Goal: Task Accomplishment & Management: Manage account settings

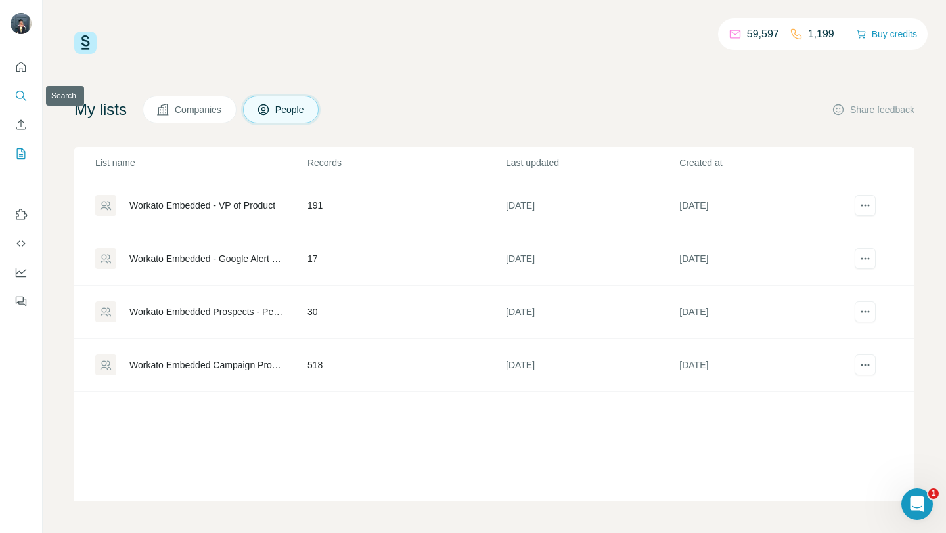
click at [23, 102] on icon "Search" at bounding box center [20, 95] width 13 height 13
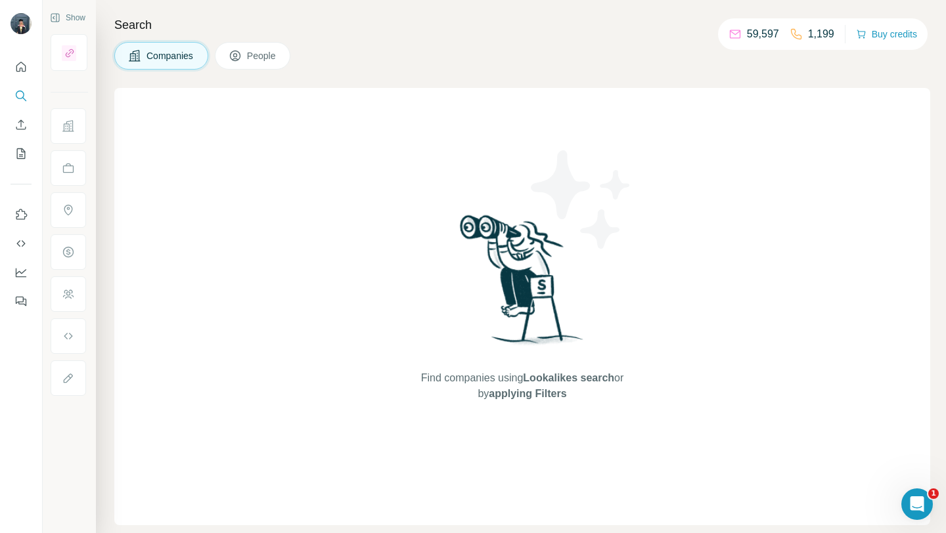
click at [146, 56] on span "Companies" at bounding box center [170, 55] width 48 height 13
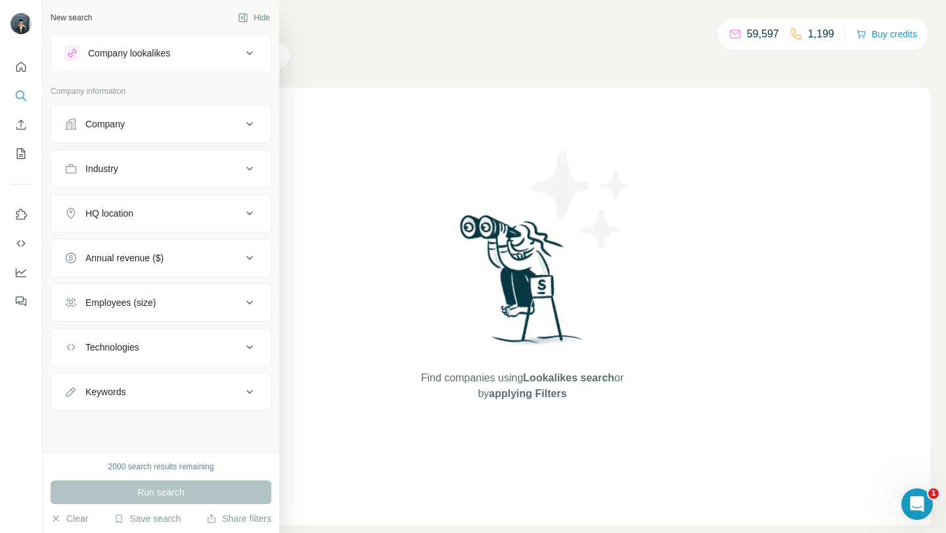
click at [150, 125] on div "Company" at bounding box center [152, 124] width 177 height 13
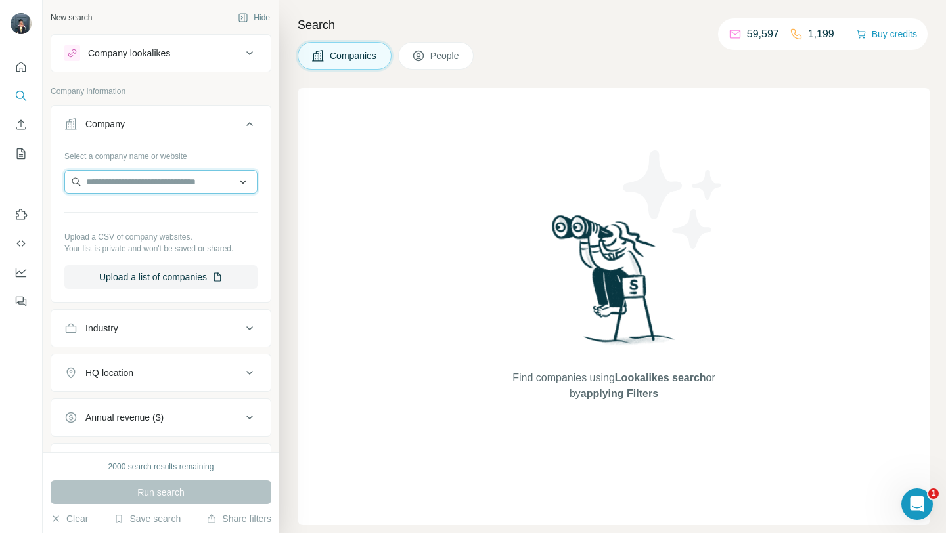
click at [153, 182] on input "text" at bounding box center [160, 182] width 193 height 24
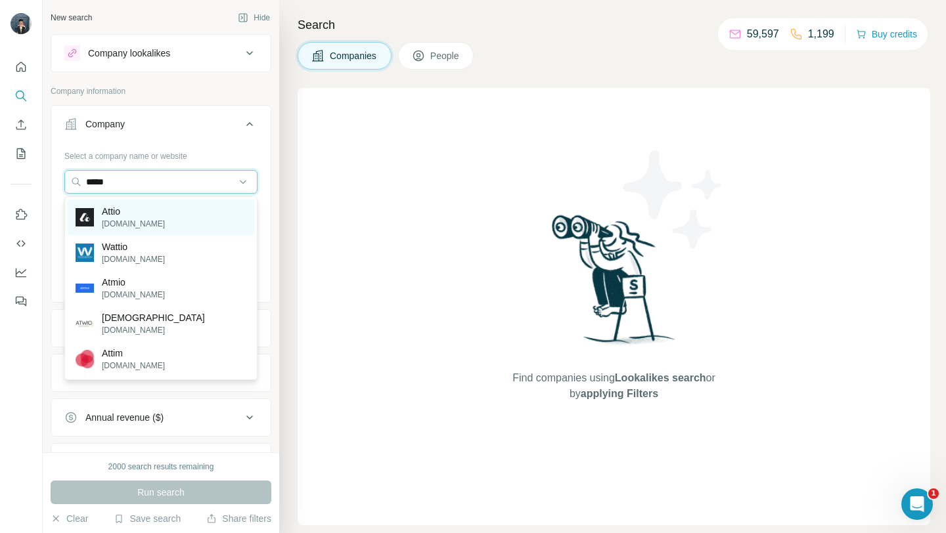
type input "*****"
click at [129, 208] on p "Attio" at bounding box center [133, 211] width 63 height 13
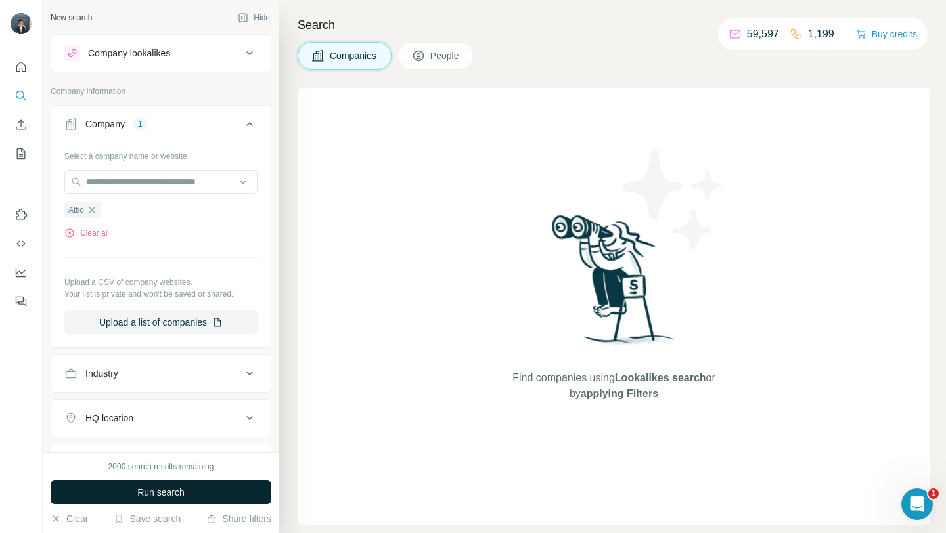
click at [160, 495] on span "Run search" at bounding box center [160, 492] width 47 height 13
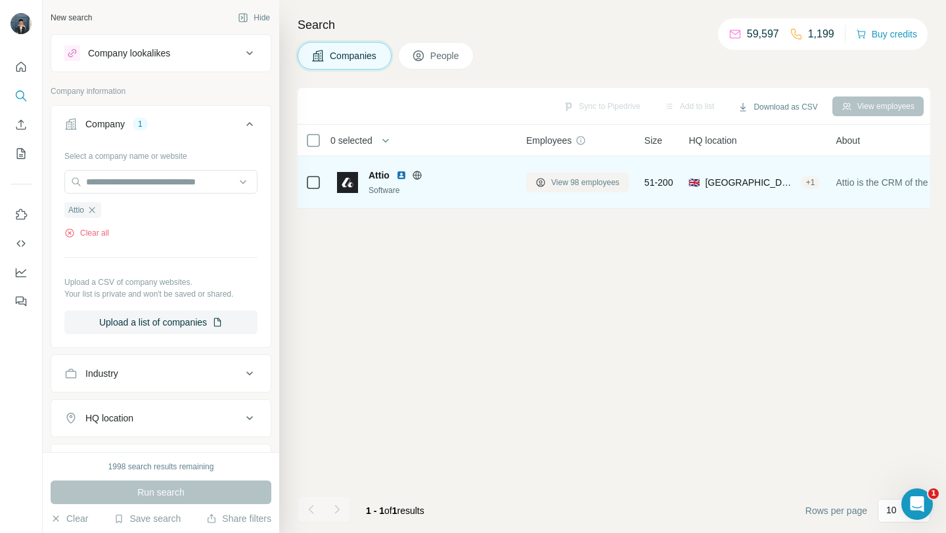
click at [554, 177] on span "View 98 employees" at bounding box center [585, 183] width 68 height 12
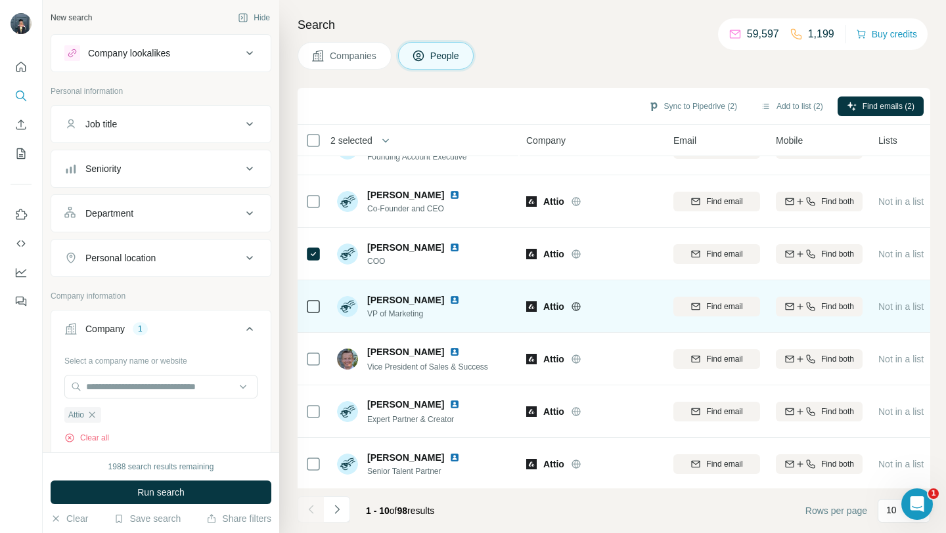
scroll to position [193, 0]
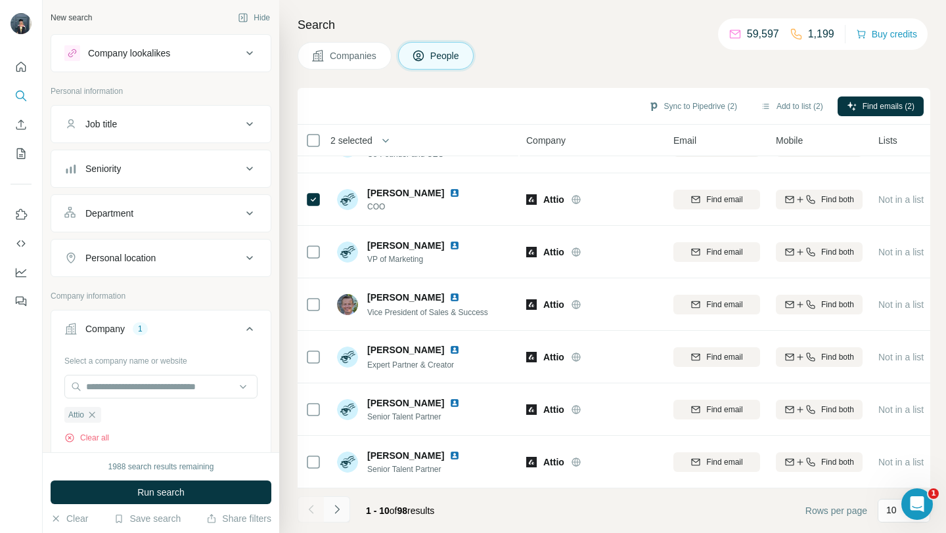
click at [342, 508] on icon "Navigate to next page" at bounding box center [336, 509] width 13 height 13
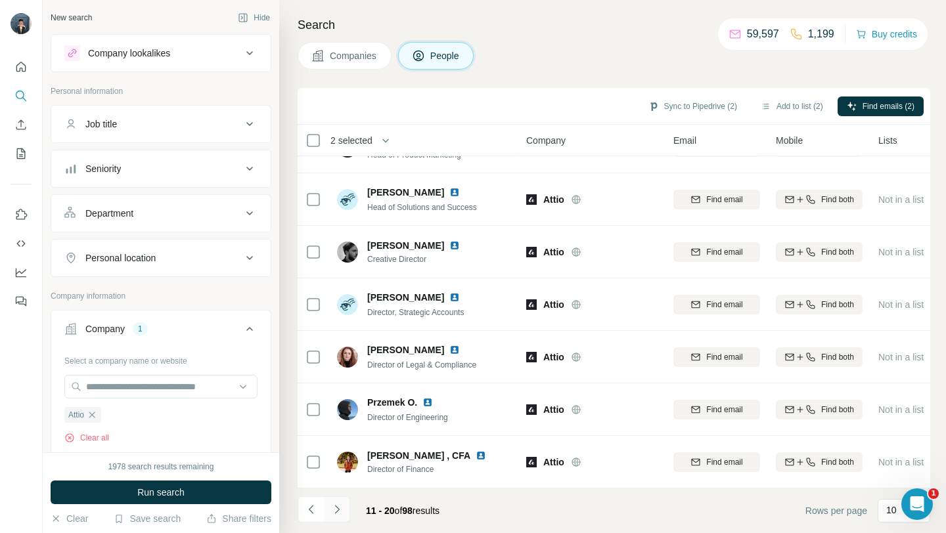
click at [340, 514] on icon "Navigate to next page" at bounding box center [336, 509] width 13 height 13
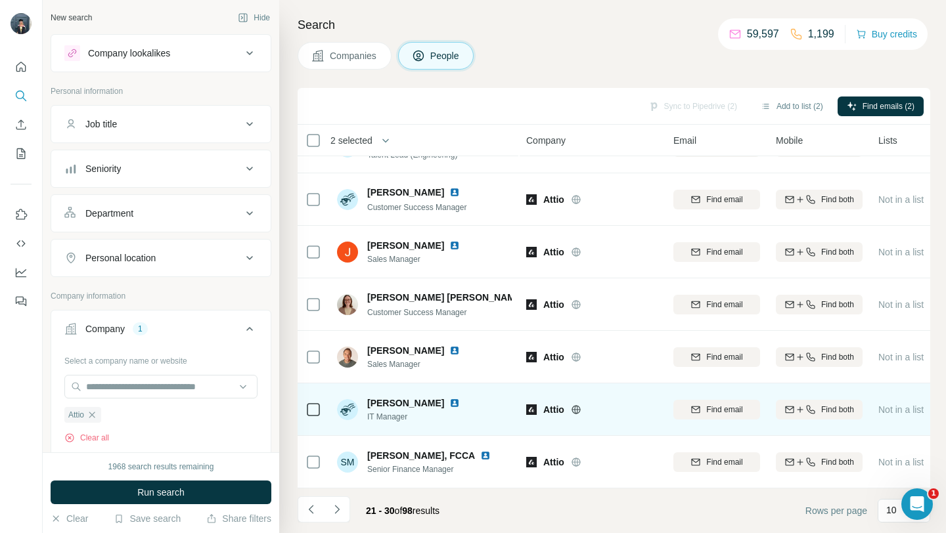
scroll to position [0, 0]
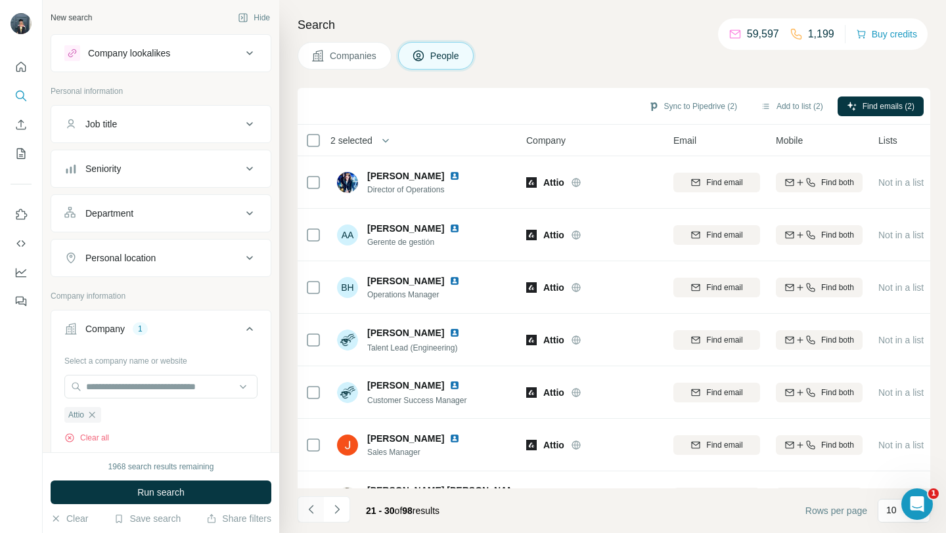
click at [303, 519] on button "Navigate to previous page" at bounding box center [311, 510] width 26 height 26
click at [344, 506] on button "Navigate to next page" at bounding box center [337, 510] width 26 height 26
click at [309, 501] on button "Navigate to previous page" at bounding box center [311, 510] width 26 height 26
click at [795, 109] on button "Add to list (3)" at bounding box center [791, 107] width 81 height 20
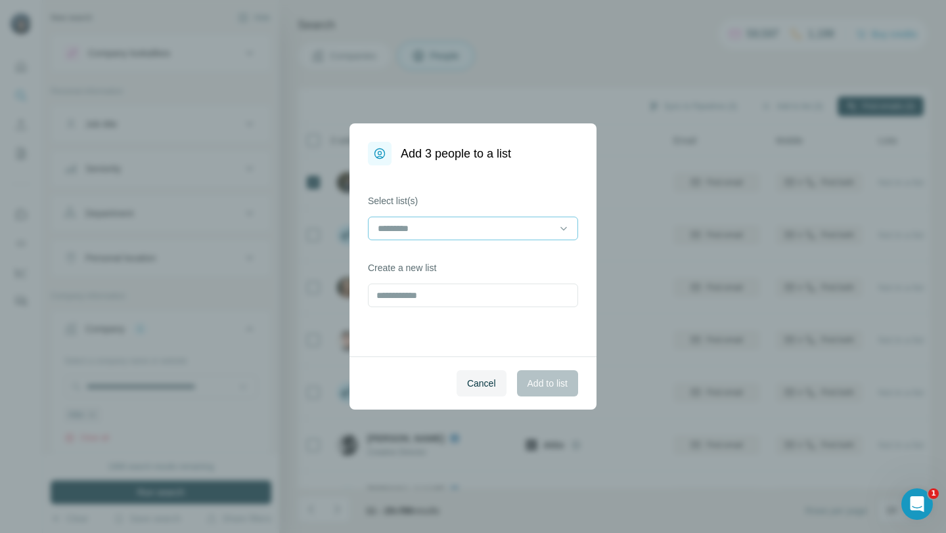
click at [499, 220] on div at bounding box center [464, 228] width 177 height 22
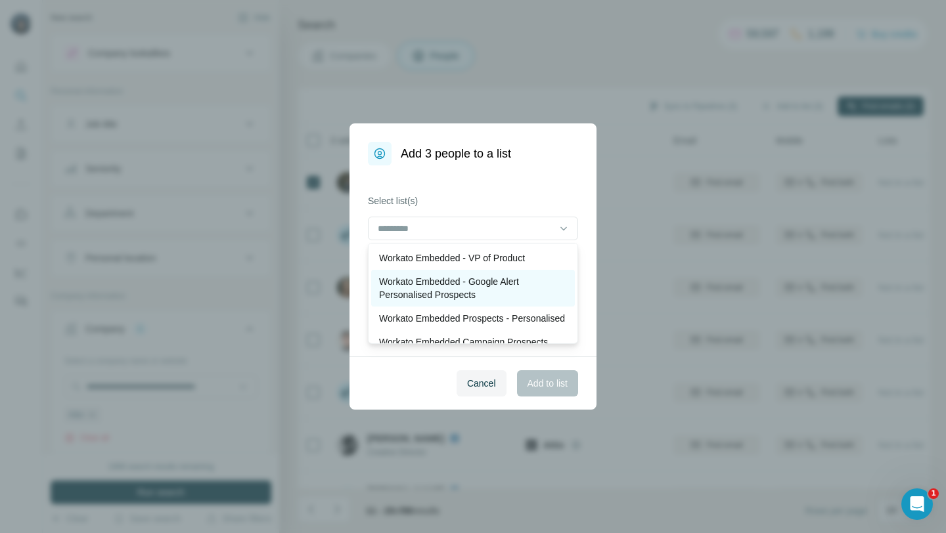
click at [453, 295] on p "Workato Embedded - Google Alert Personalised Prospects" at bounding box center [473, 288] width 188 height 26
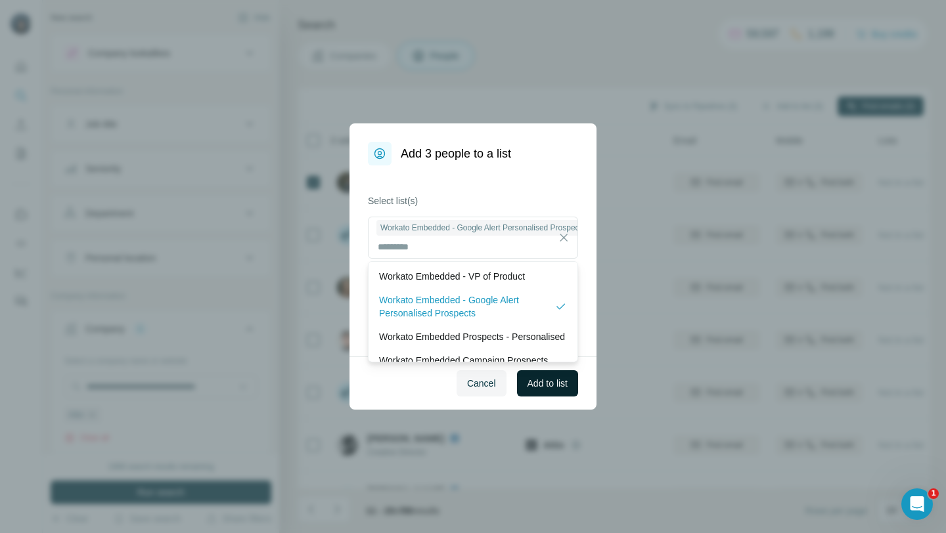
click at [552, 393] on button "Add to list" at bounding box center [547, 383] width 61 height 26
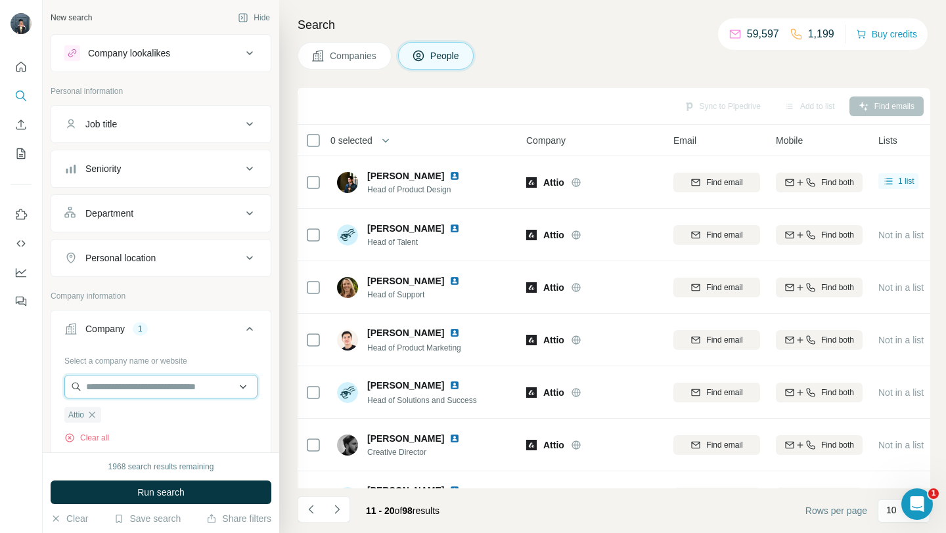
click at [136, 390] on input "text" at bounding box center [160, 387] width 193 height 24
paste input "**********"
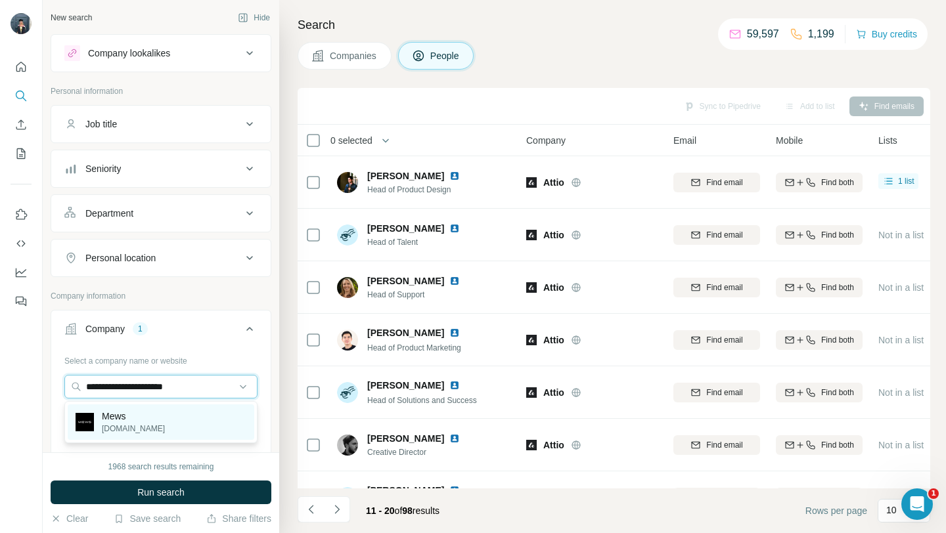
type input "**********"
click at [155, 420] on div "Mews [DOMAIN_NAME]" at bounding box center [161, 422] width 187 height 35
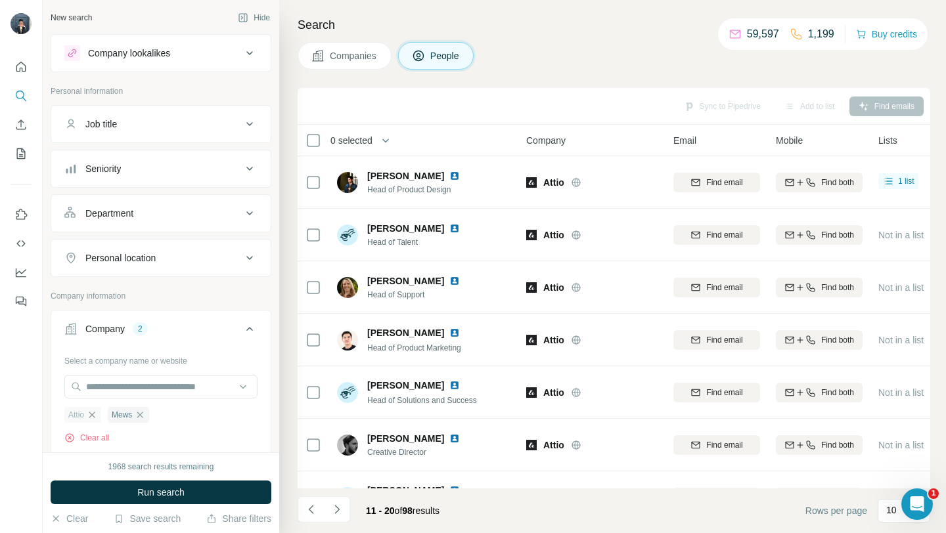
click at [97, 416] on icon "button" at bounding box center [92, 415] width 11 height 11
click at [145, 490] on span "Run search" at bounding box center [160, 492] width 47 height 13
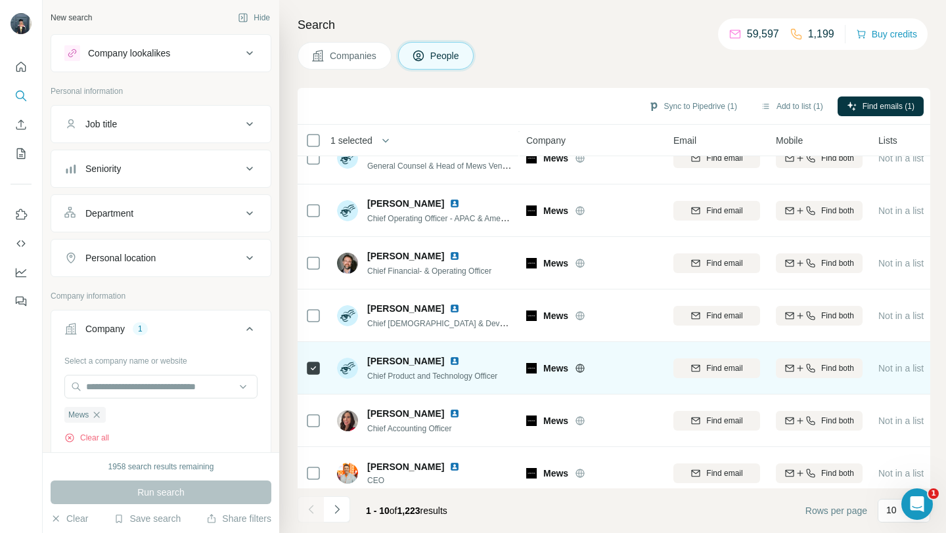
scroll to position [119, 0]
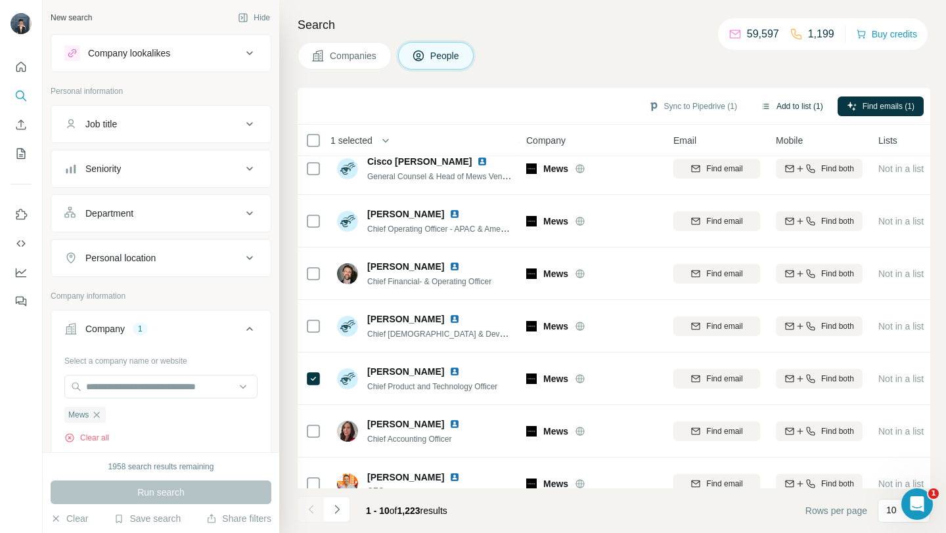
click at [791, 104] on button "Add to list (1)" at bounding box center [791, 107] width 81 height 20
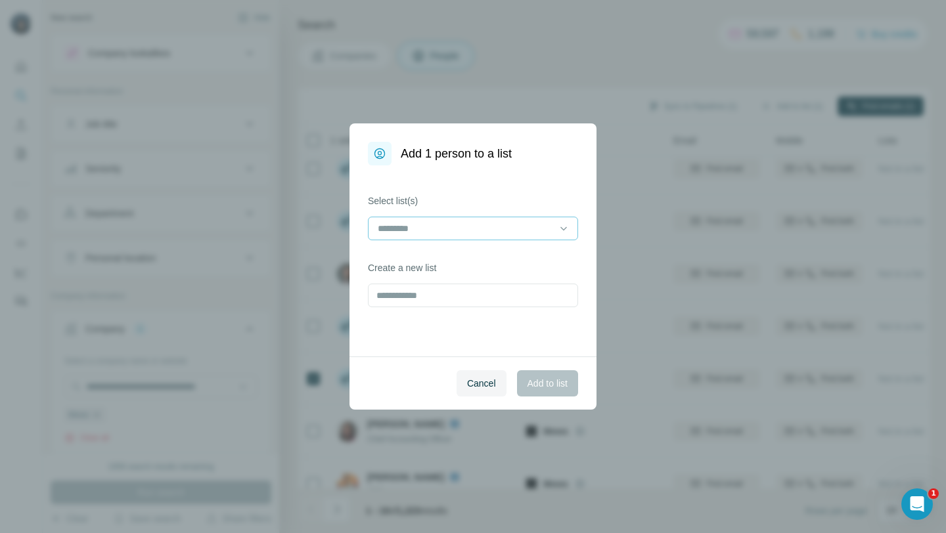
click at [422, 230] on input at bounding box center [464, 228] width 177 height 14
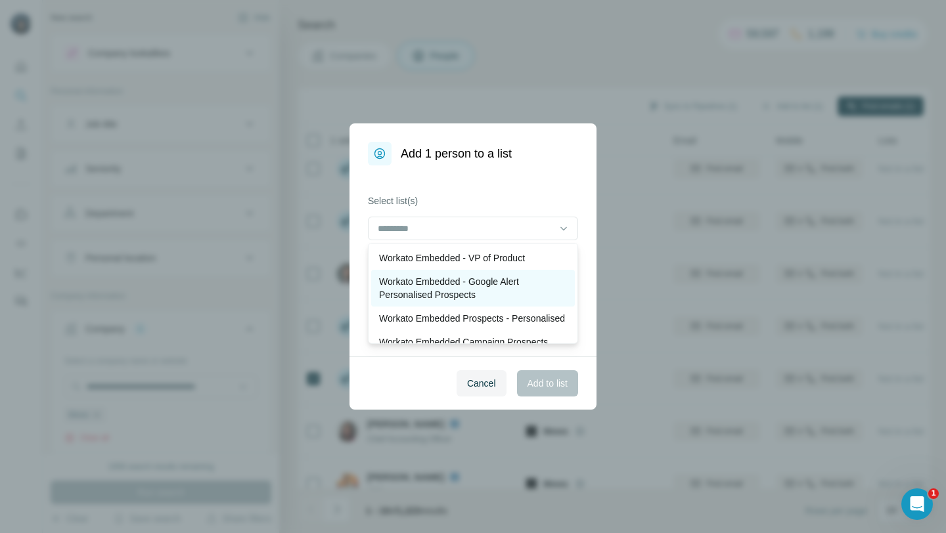
click at [430, 298] on p "Workato Embedded - Google Alert Personalised Prospects" at bounding box center [473, 288] width 188 height 26
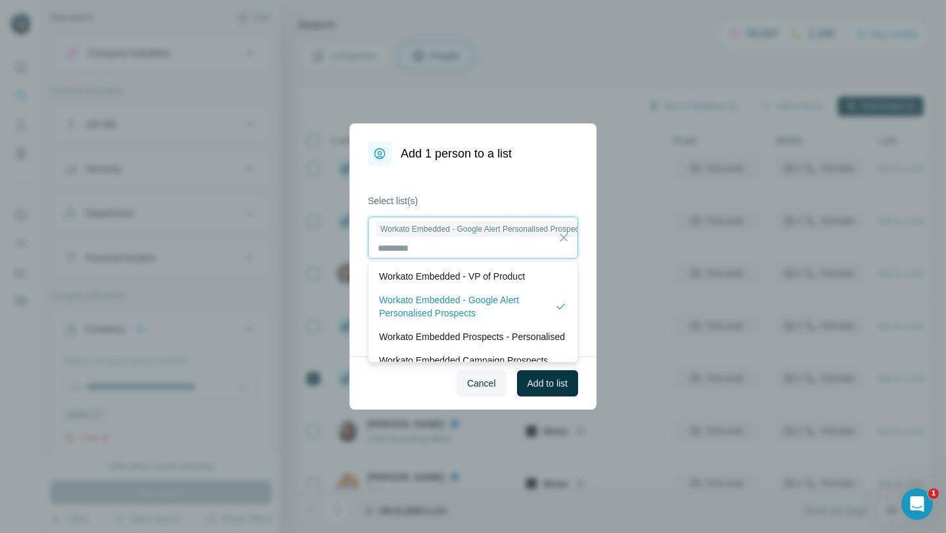
scroll to position [1, 0]
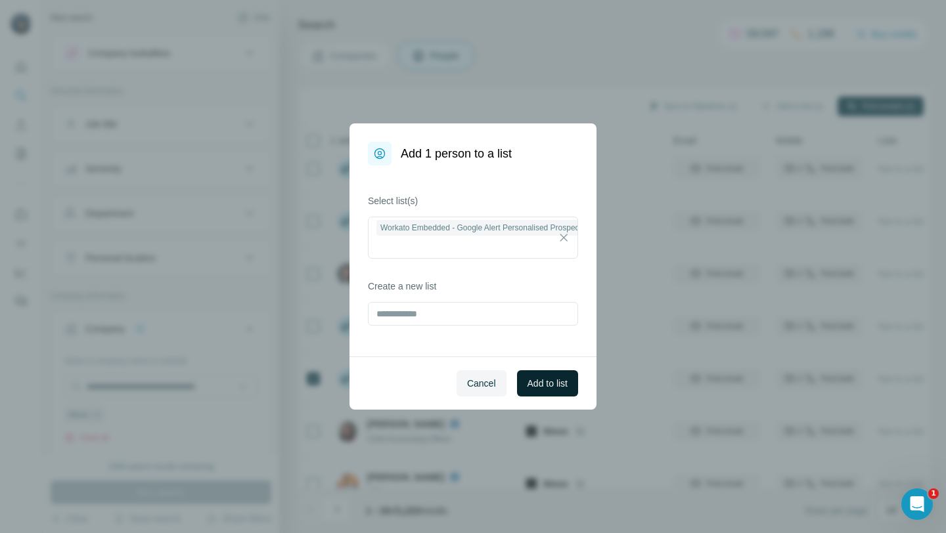
click at [553, 392] on button "Add to list" at bounding box center [547, 383] width 61 height 26
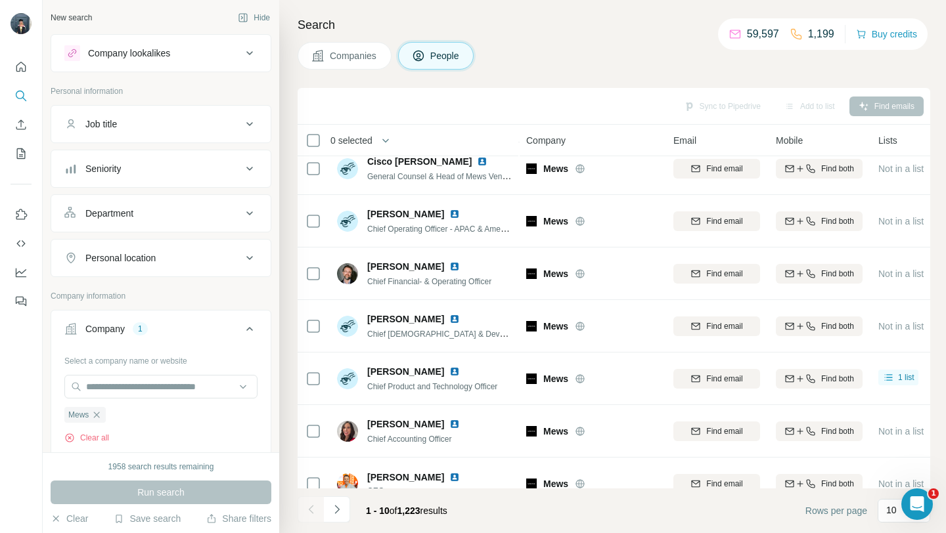
click at [150, 114] on button "Job title" at bounding box center [160, 124] width 219 height 32
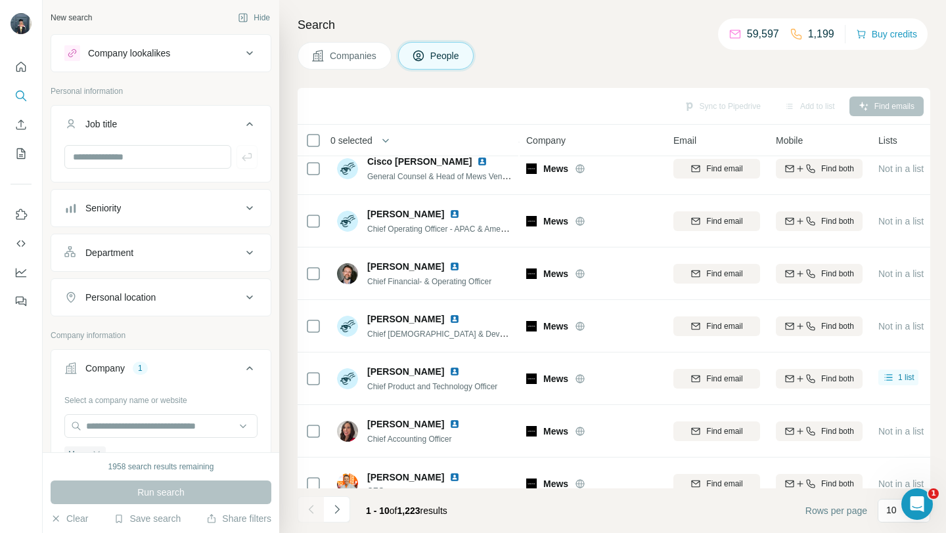
click at [188, 118] on div "Job title" at bounding box center [152, 124] width 177 height 13
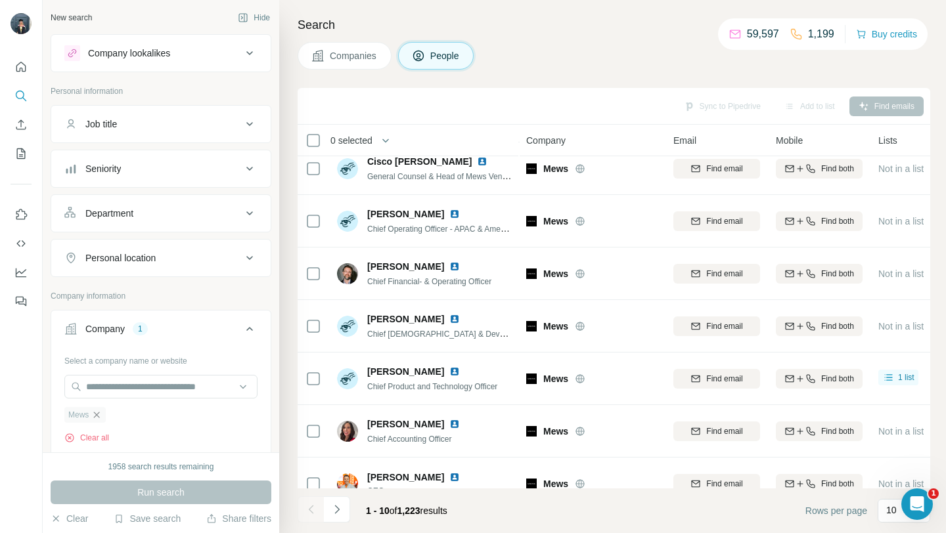
click at [102, 413] on icon "button" at bounding box center [96, 415] width 11 height 11
click at [98, 383] on input "text" at bounding box center [160, 387] width 193 height 24
paste input "**********"
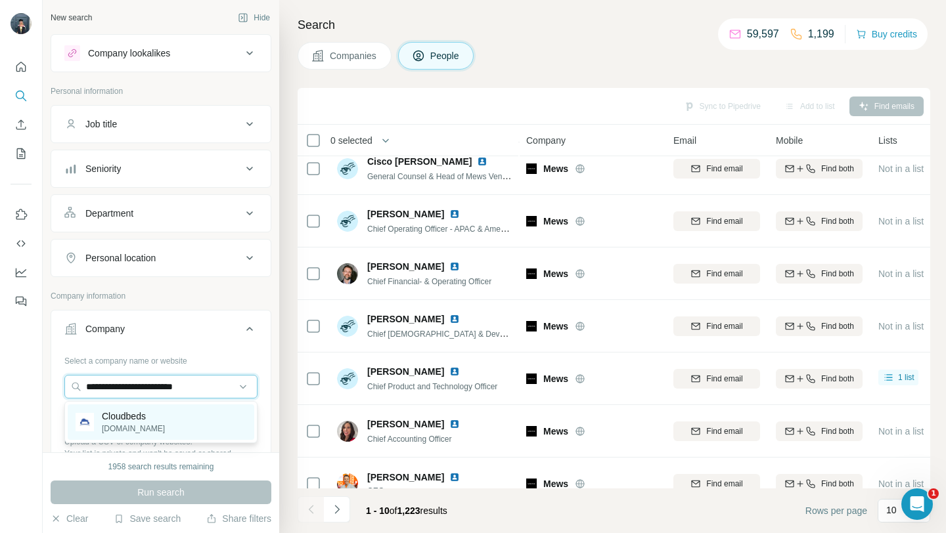
type input "**********"
click at [141, 425] on p "[DOMAIN_NAME]" at bounding box center [133, 429] width 63 height 12
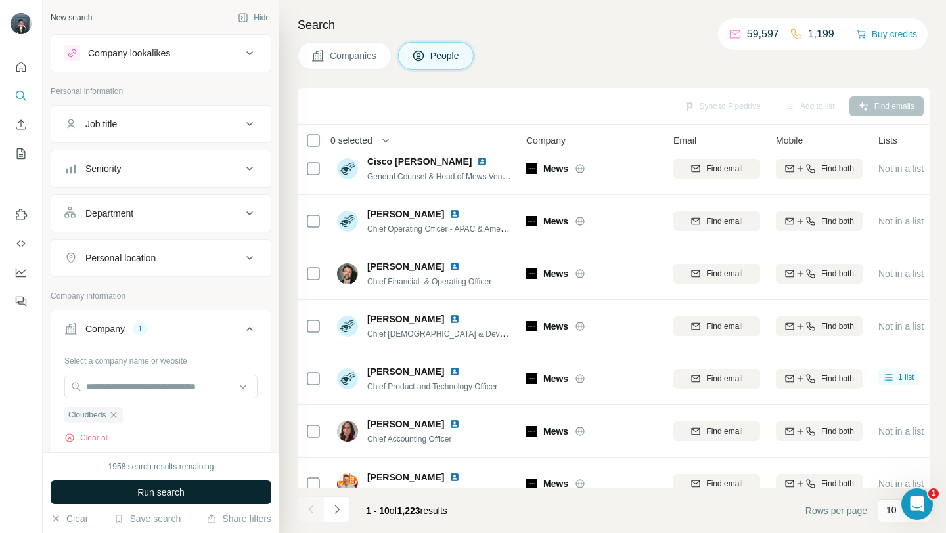
click at [148, 493] on span "Run search" at bounding box center [160, 492] width 47 height 13
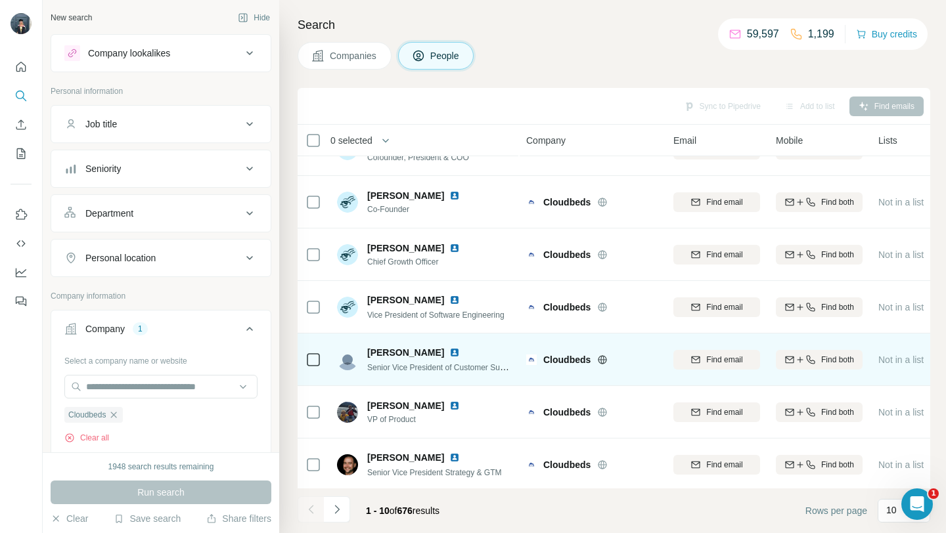
scroll to position [193, 0]
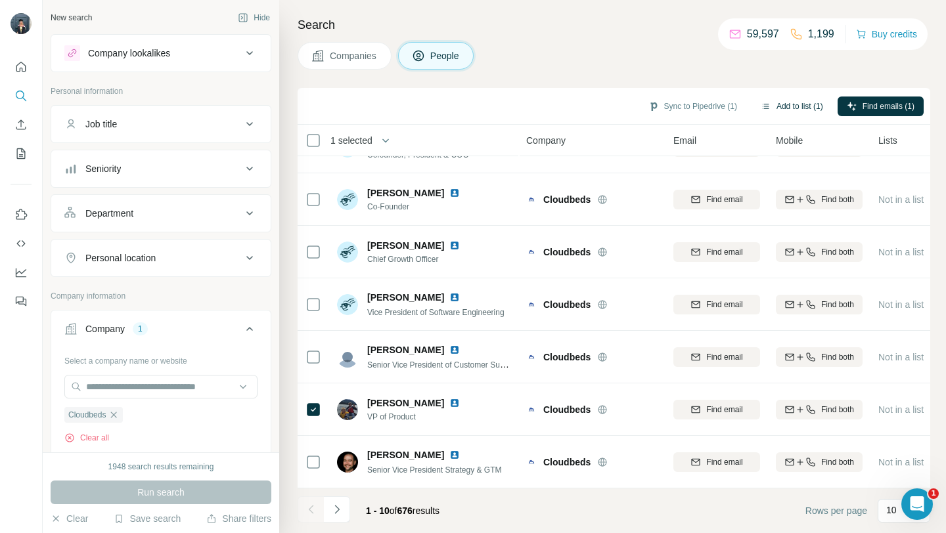
click at [799, 104] on button "Add to list (1)" at bounding box center [791, 107] width 81 height 20
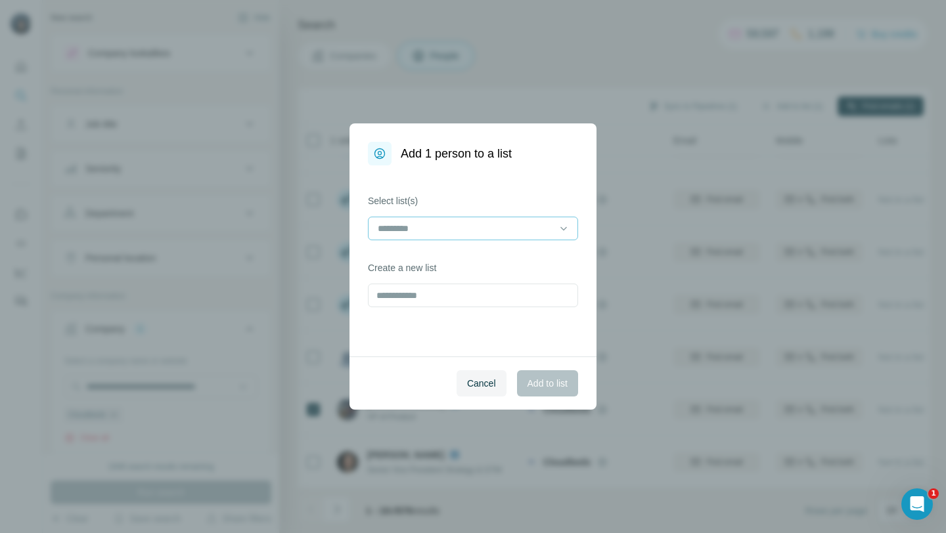
click at [512, 232] on input at bounding box center [464, 228] width 177 height 14
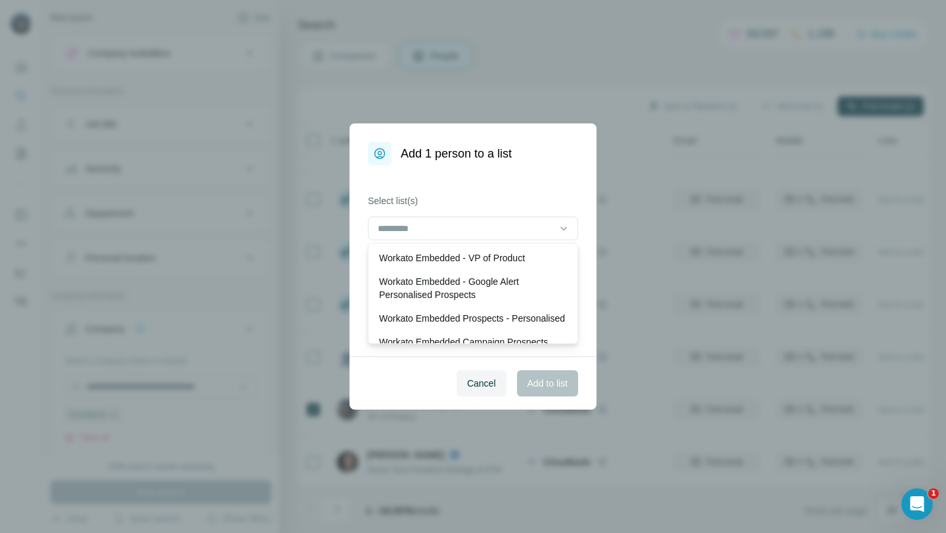
click at [441, 288] on p "Workato Embedded - Google Alert Personalised Prospects" at bounding box center [473, 288] width 188 height 26
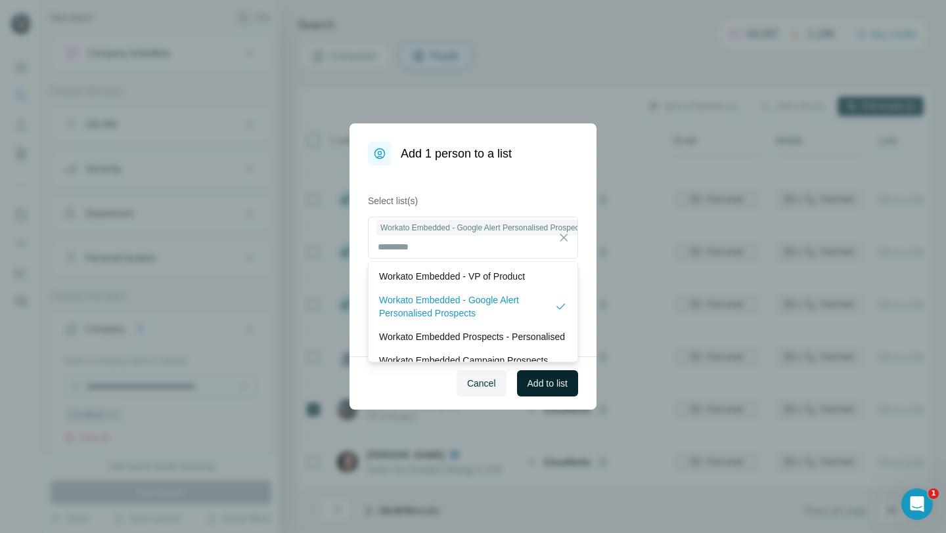
click at [552, 385] on span "Add to list" at bounding box center [547, 383] width 40 height 13
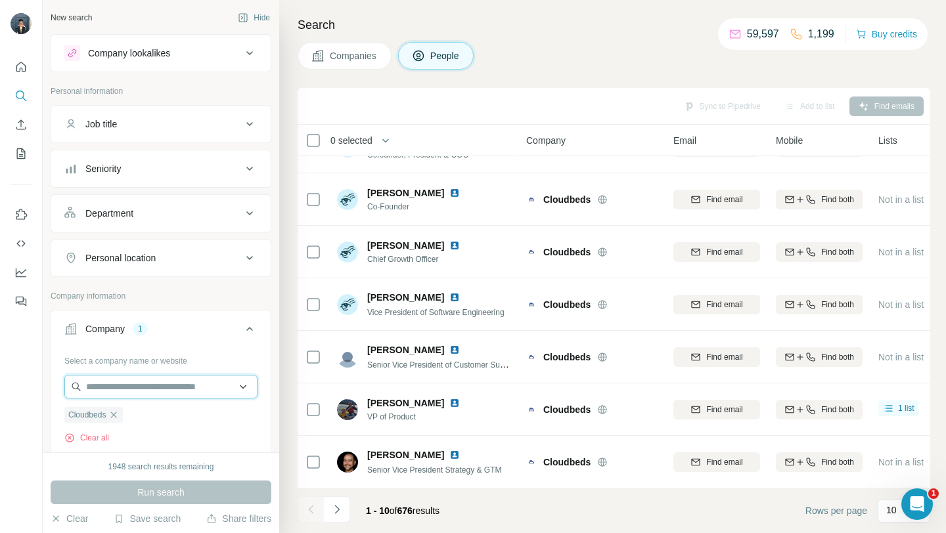
click at [139, 389] on input "text" at bounding box center [160, 387] width 193 height 24
paste input "**********"
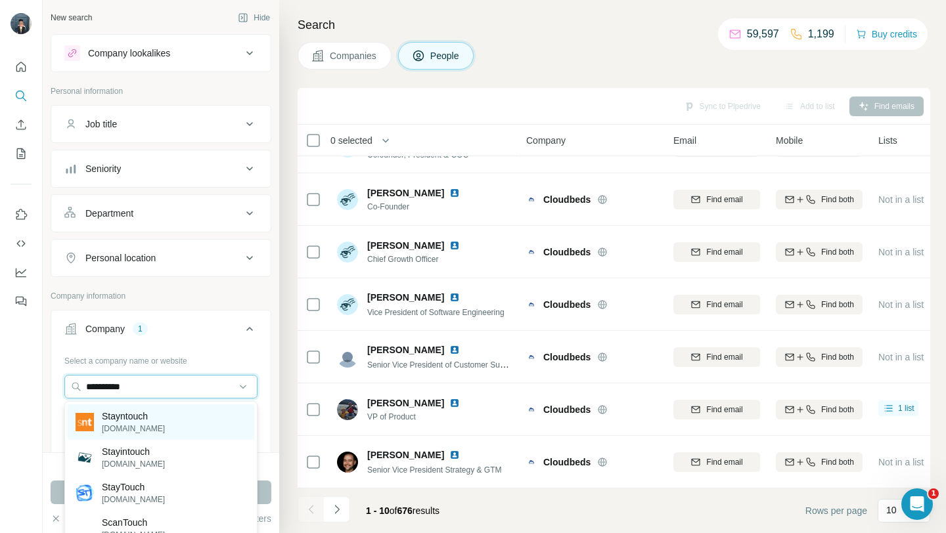
type input "**********"
click at [142, 419] on p "Stayntouch" at bounding box center [133, 416] width 63 height 13
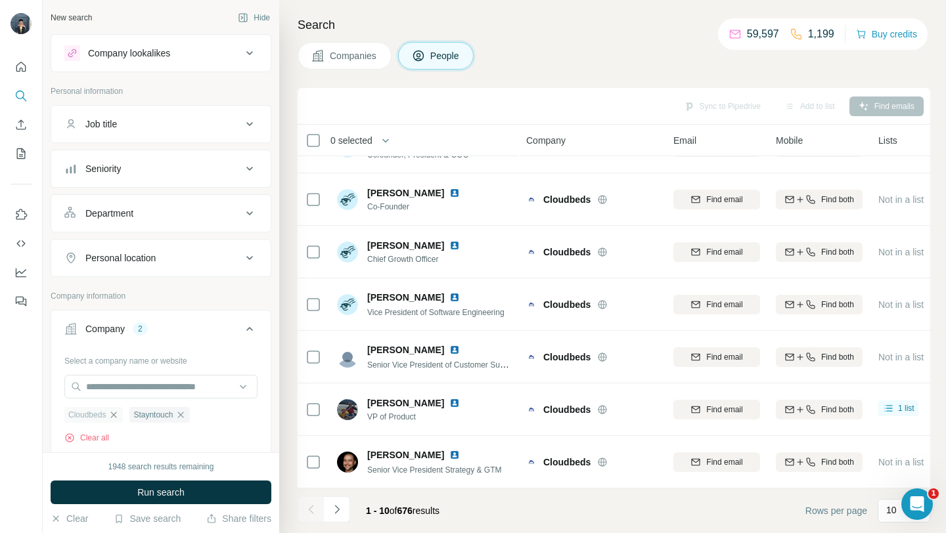
click at [112, 414] on icon "button" at bounding box center [113, 415] width 11 height 11
click at [129, 502] on button "Run search" at bounding box center [161, 493] width 221 height 24
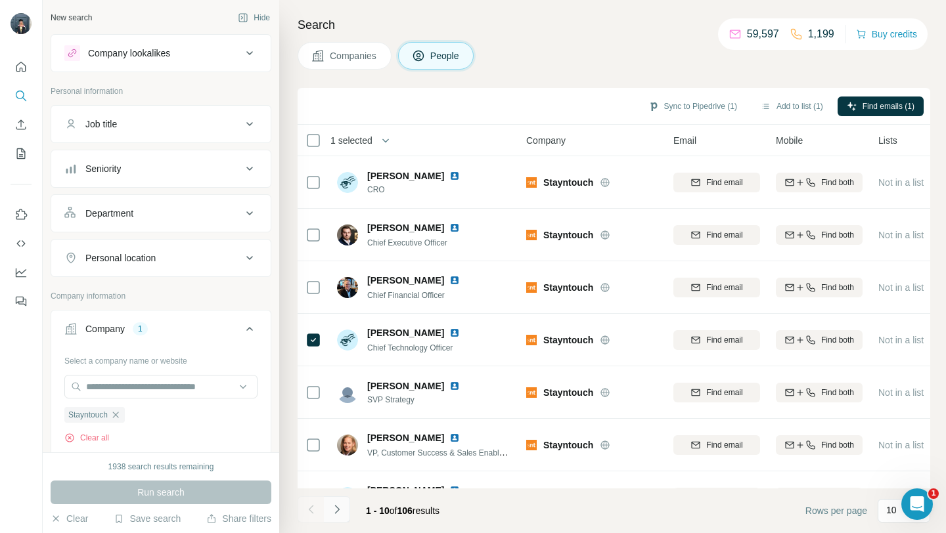
click at [340, 509] on icon "Navigate to next page" at bounding box center [336, 509] width 13 height 13
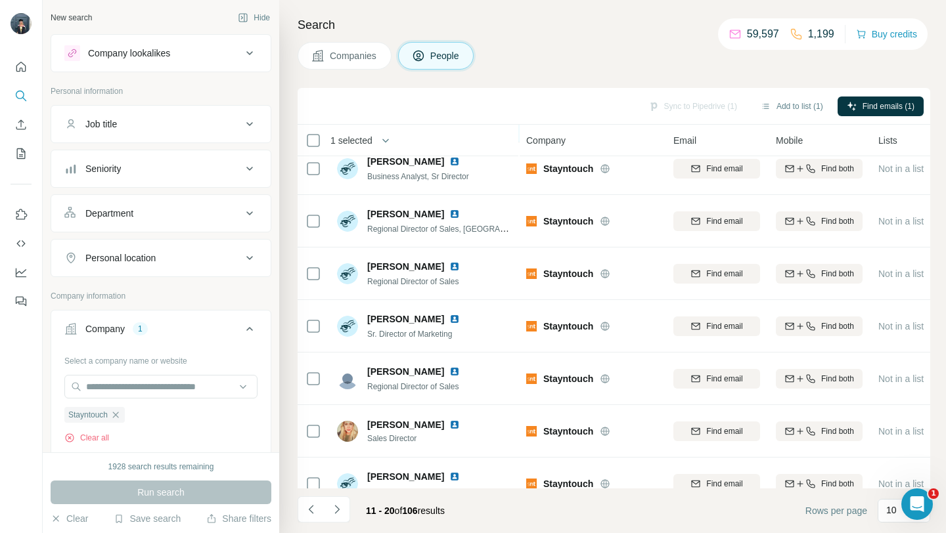
scroll to position [193, 0]
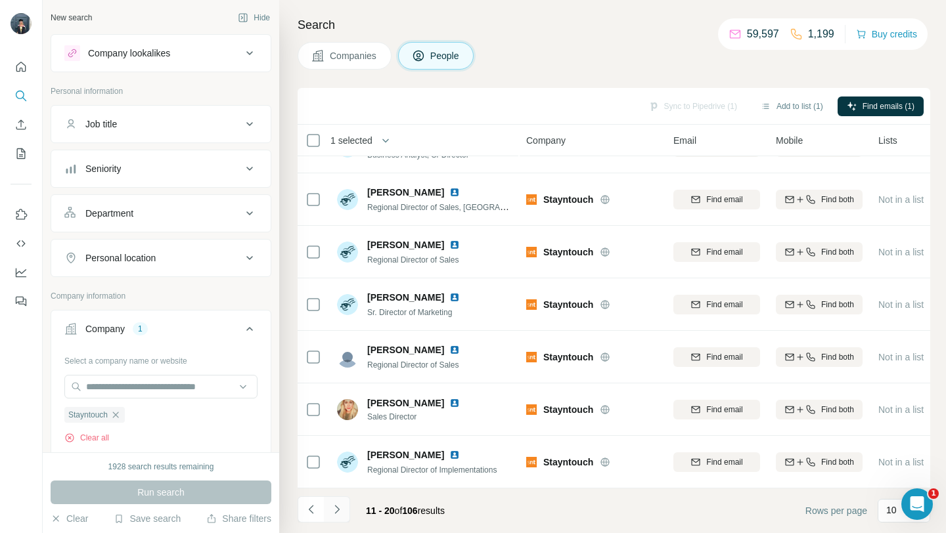
click at [336, 507] on icon "Navigate to next page" at bounding box center [336, 509] width 5 height 9
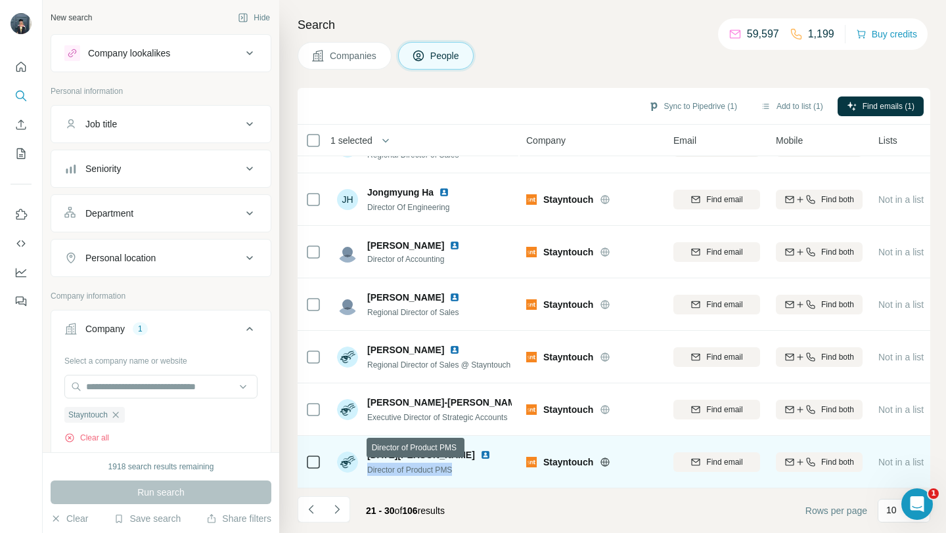
drag, startPoint x: 368, startPoint y: 472, endPoint x: 470, endPoint y: 471, distance: 101.8
click at [470, 471] on div "[DATE][PERSON_NAME] Director of Product PMS" at bounding box center [424, 462] width 175 height 36
copy span "Director of Product PMS"
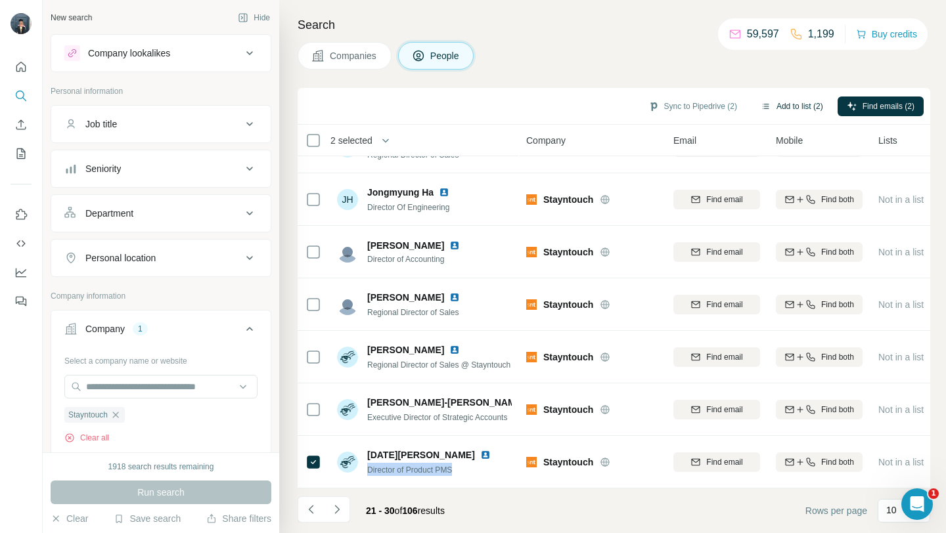
click at [772, 109] on button "Add to list (2)" at bounding box center [791, 107] width 81 height 20
click at [794, 110] on button "Add to list (2)" at bounding box center [791, 107] width 81 height 20
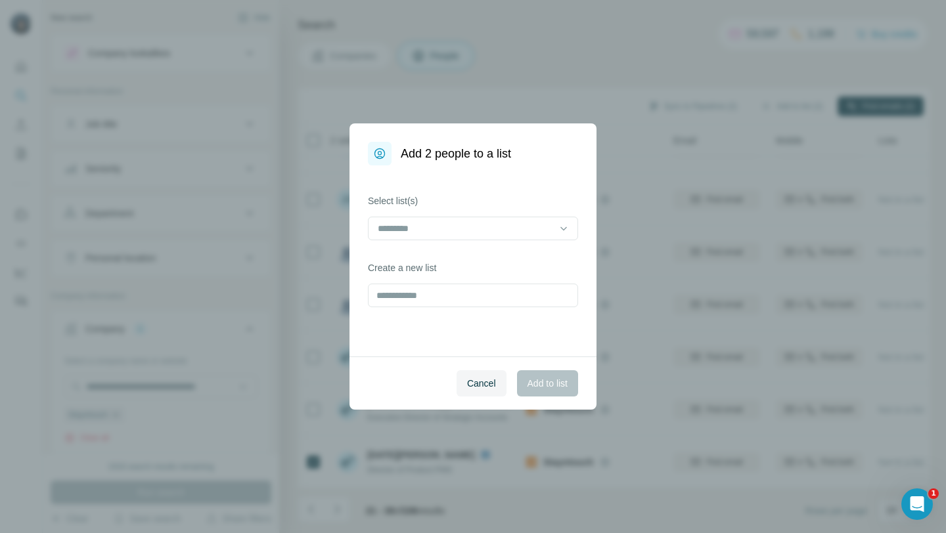
click at [801, 107] on div "Add 2 people to a list Select list(s) Create a new list Cancel Add to list" at bounding box center [473, 266] width 946 height 533
click at [484, 231] on input at bounding box center [464, 228] width 177 height 14
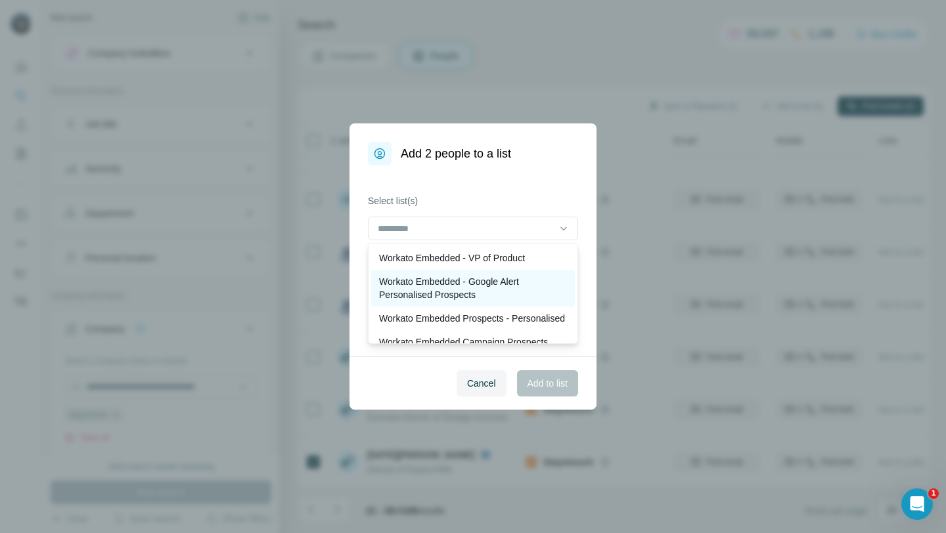
click at [486, 294] on p "Workato Embedded - Google Alert Personalised Prospects" at bounding box center [473, 288] width 188 height 26
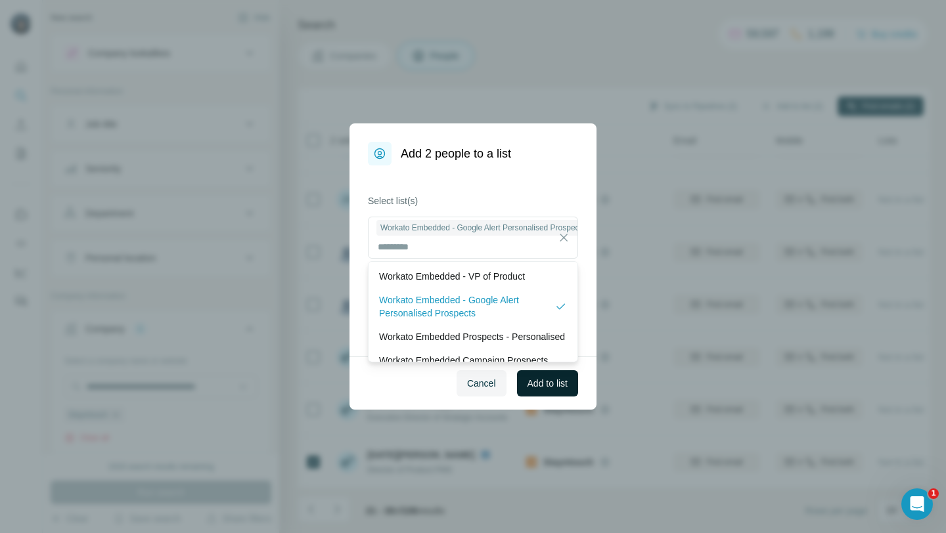
click at [564, 386] on span "Add to list" at bounding box center [547, 383] width 40 height 13
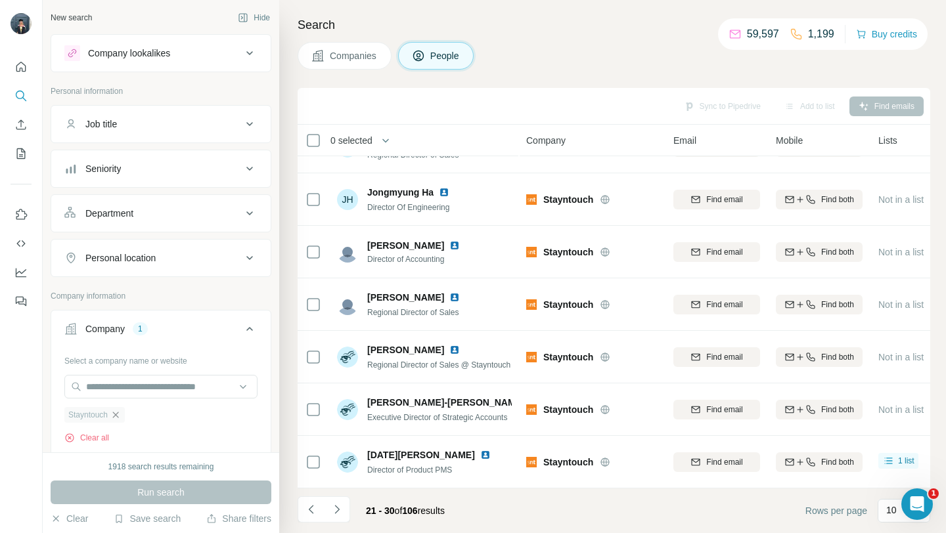
click at [116, 416] on icon "button" at bounding box center [115, 415] width 11 height 11
click at [110, 395] on input "text" at bounding box center [160, 387] width 193 height 24
paste input "*******"
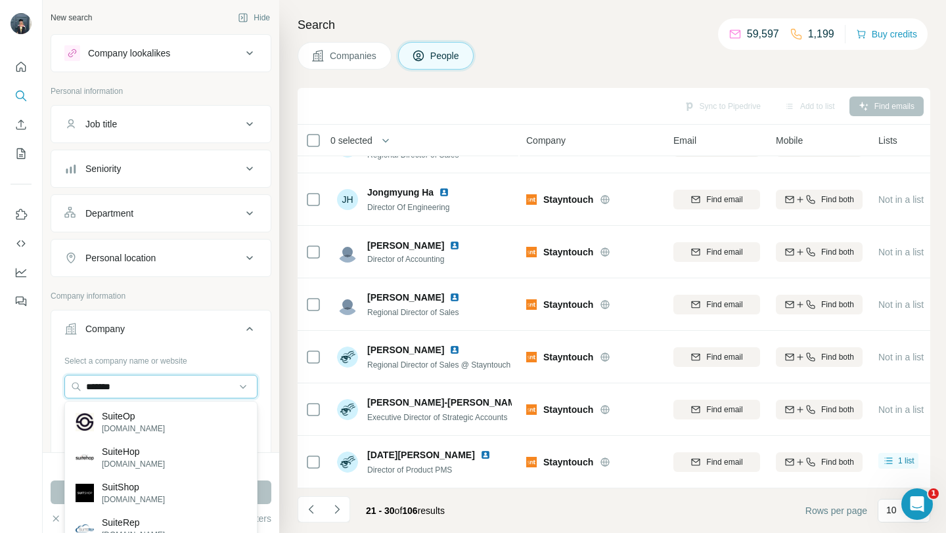
type input "*******"
click at [169, 414] on div "SuiteOp [DOMAIN_NAME]" at bounding box center [161, 422] width 187 height 35
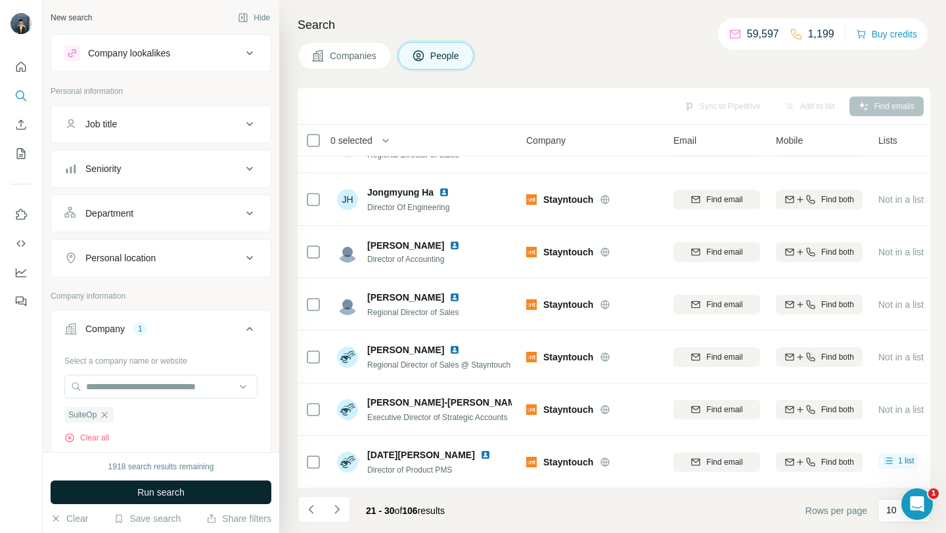
click at [191, 501] on button "Run search" at bounding box center [161, 493] width 221 height 24
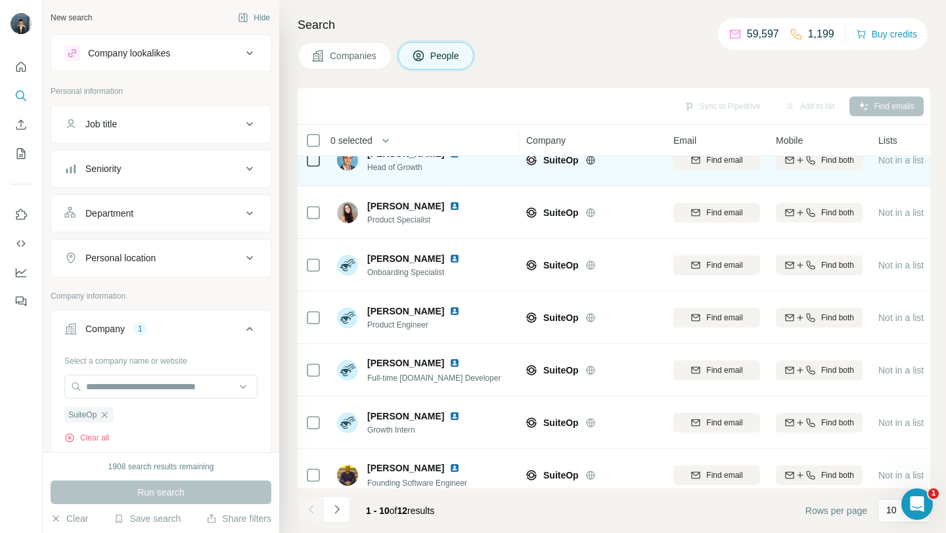
scroll to position [193, 0]
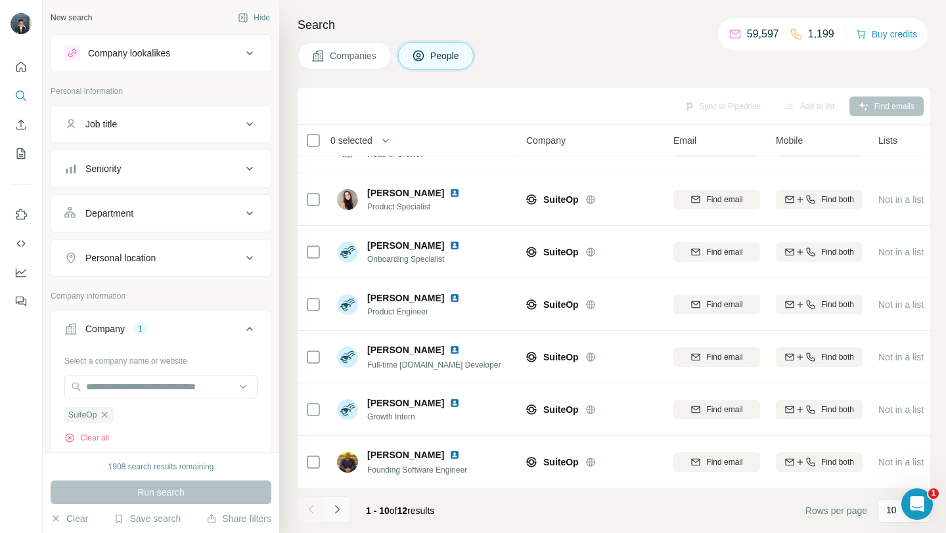
click at [341, 512] on icon "Navigate to next page" at bounding box center [336, 509] width 13 height 13
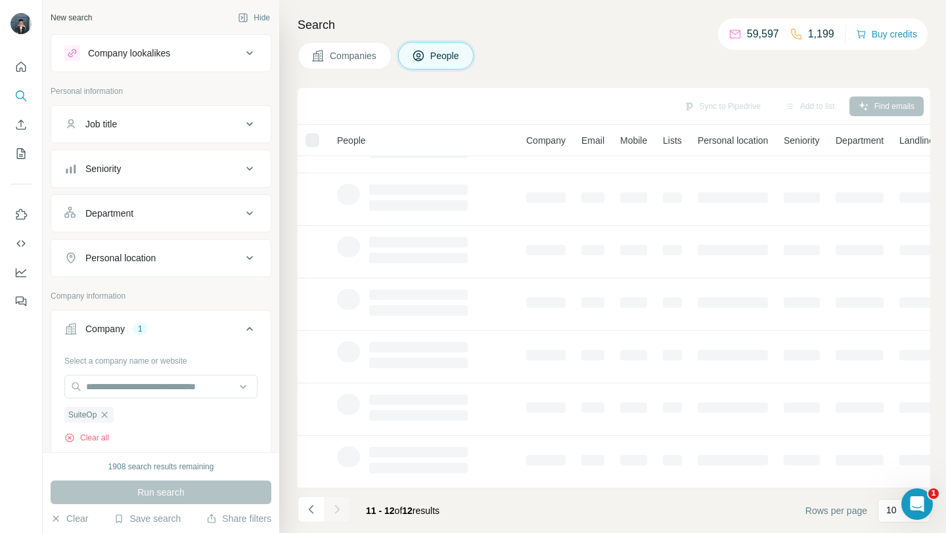
scroll to position [0, 0]
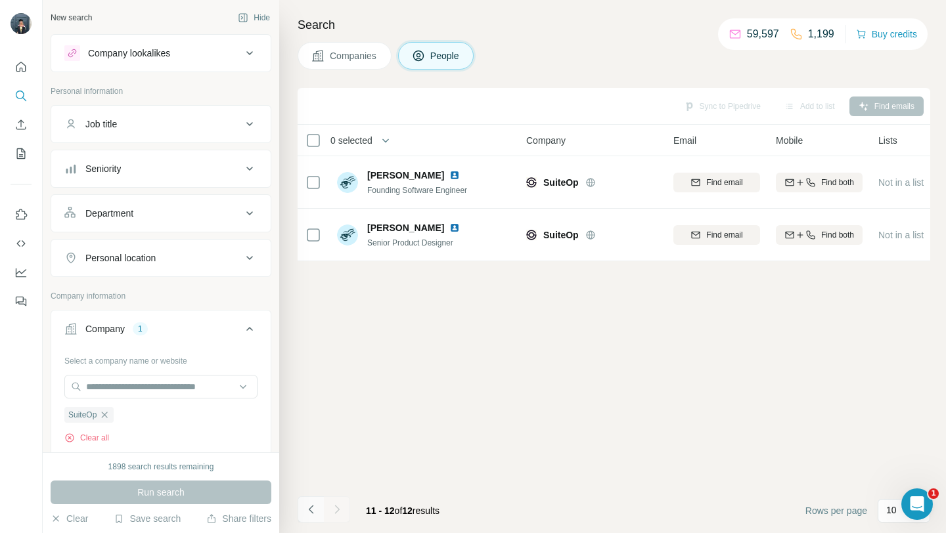
click at [307, 512] on icon "Navigate to previous page" at bounding box center [311, 509] width 13 height 13
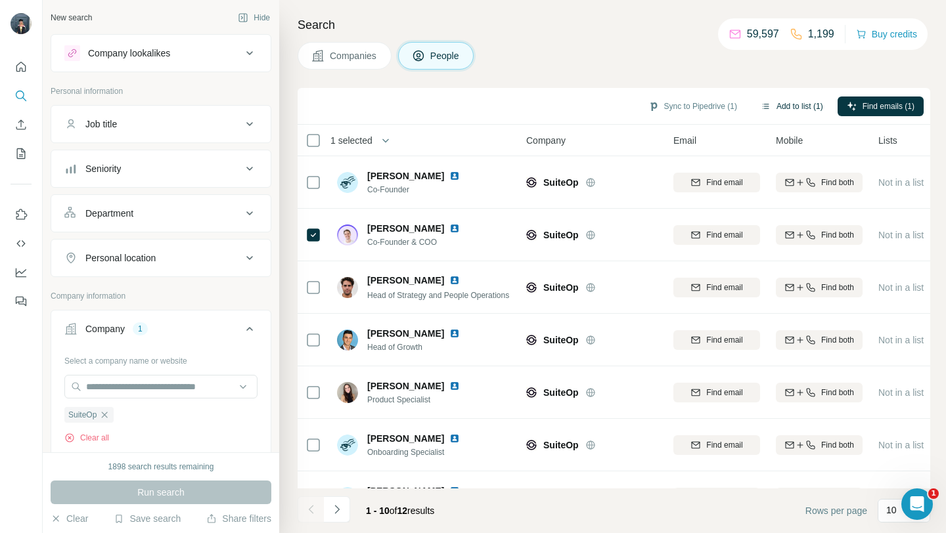
click at [795, 97] on button "Add to list (1)" at bounding box center [791, 107] width 81 height 20
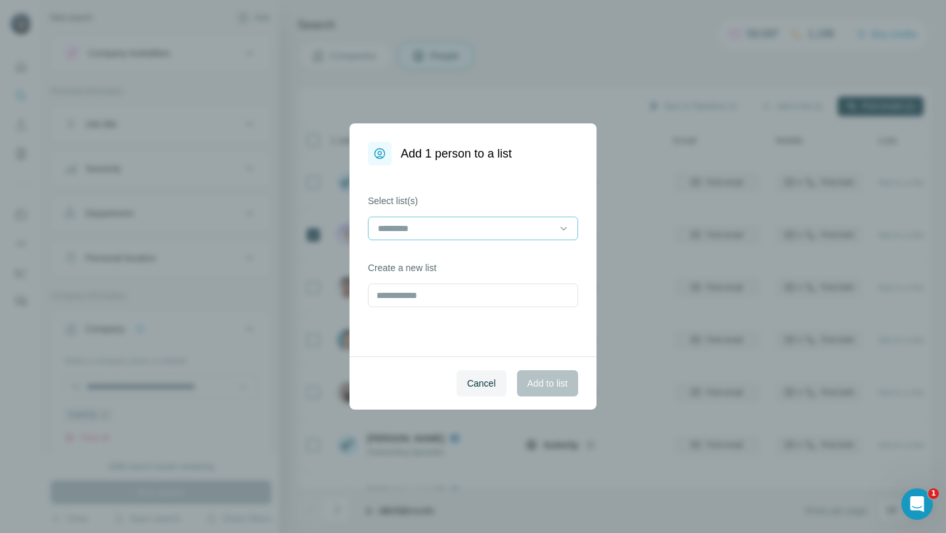
click at [432, 235] on input at bounding box center [464, 228] width 177 height 14
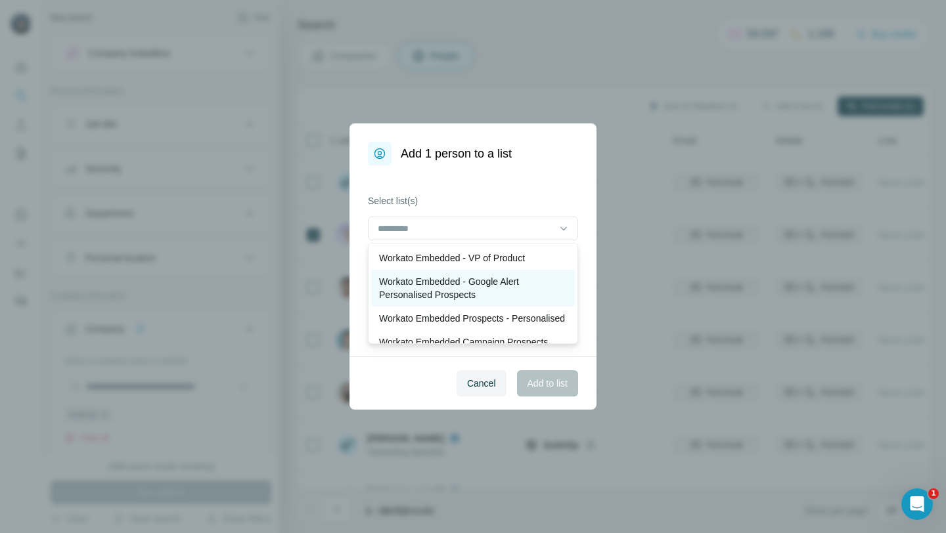
click at [447, 292] on p "Workato Embedded - Google Alert Personalised Prospects" at bounding box center [473, 288] width 188 height 26
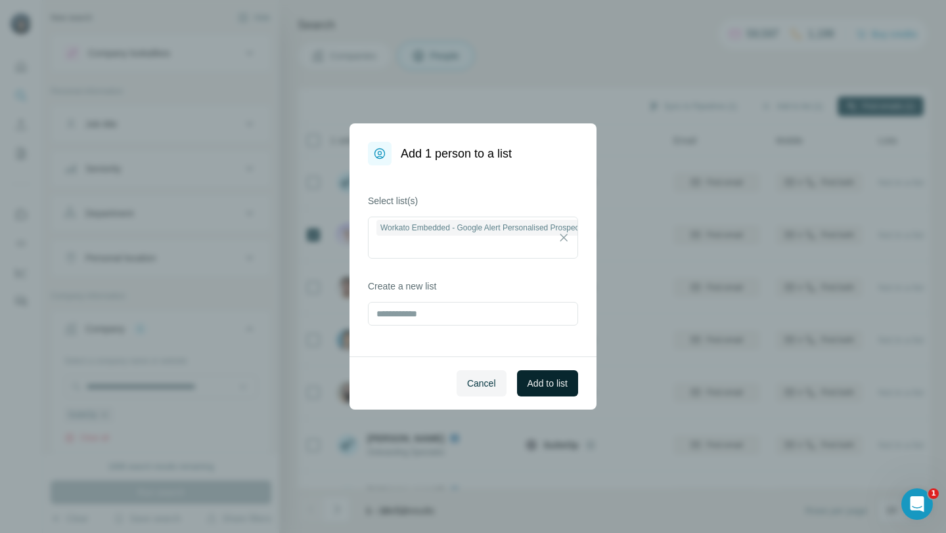
click at [558, 385] on span "Add to list" at bounding box center [547, 383] width 40 height 13
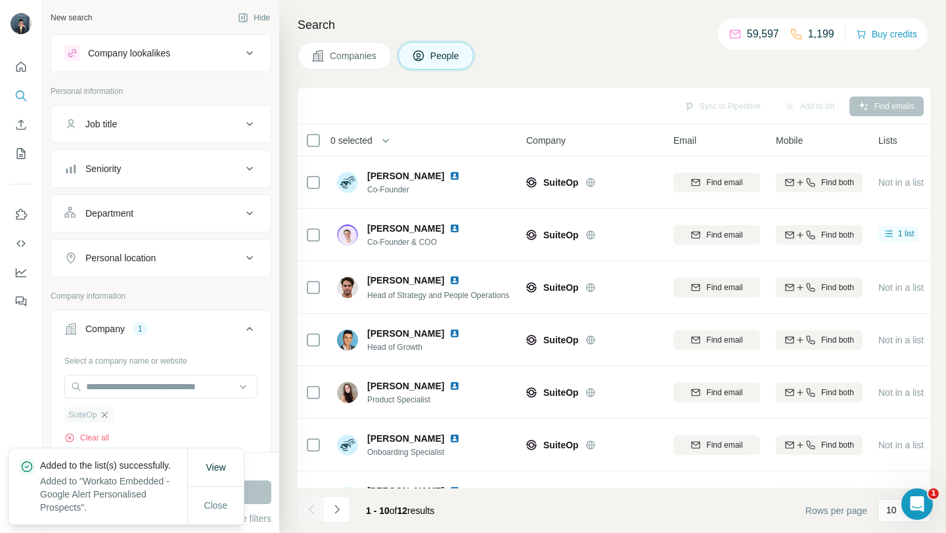
click at [108, 417] on icon "button" at bounding box center [105, 415] width 6 height 6
click at [127, 374] on div "Select a company name or website Upload a CSV of company websites. Your list is…" at bounding box center [160, 422] width 193 height 144
click at [125, 380] on input "text" at bounding box center [160, 387] width 193 height 24
paste input "**********"
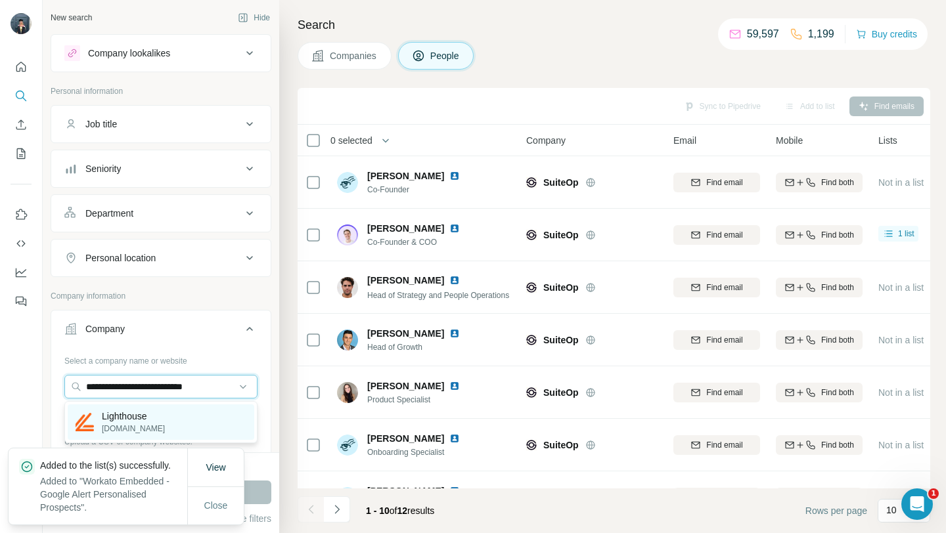
type input "**********"
click at [179, 418] on div "Lighthouse [DOMAIN_NAME]" at bounding box center [161, 422] width 187 height 35
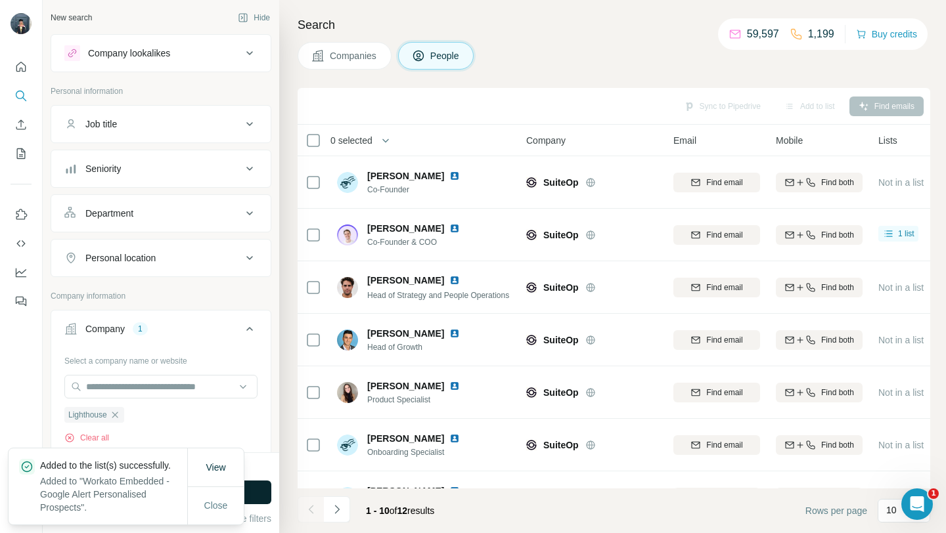
click at [259, 489] on button "Run search" at bounding box center [161, 493] width 221 height 24
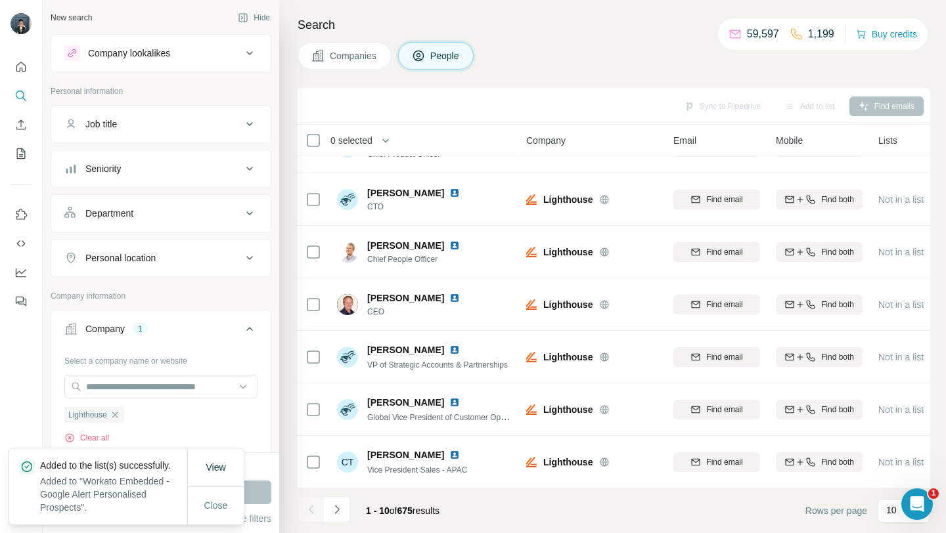
scroll to position [107, 0]
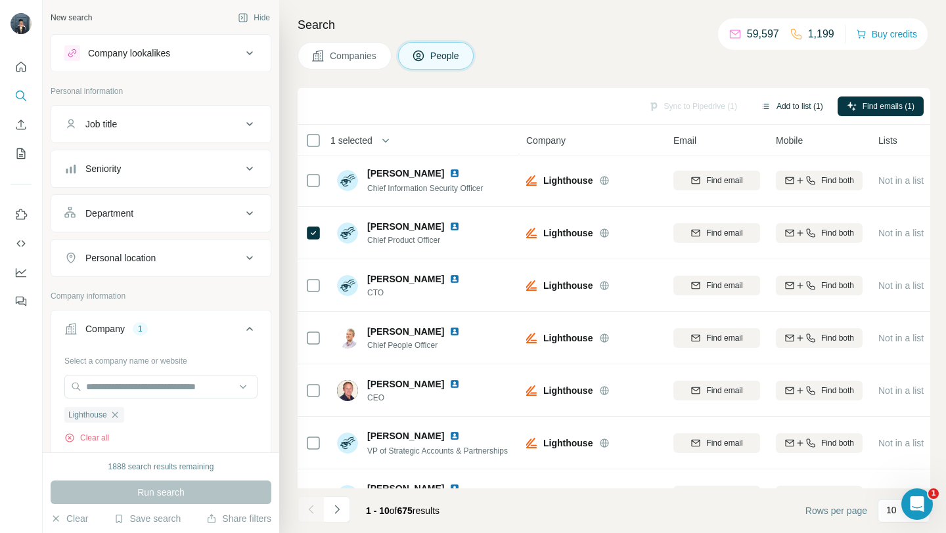
click at [805, 111] on button "Add to list (1)" at bounding box center [791, 107] width 81 height 20
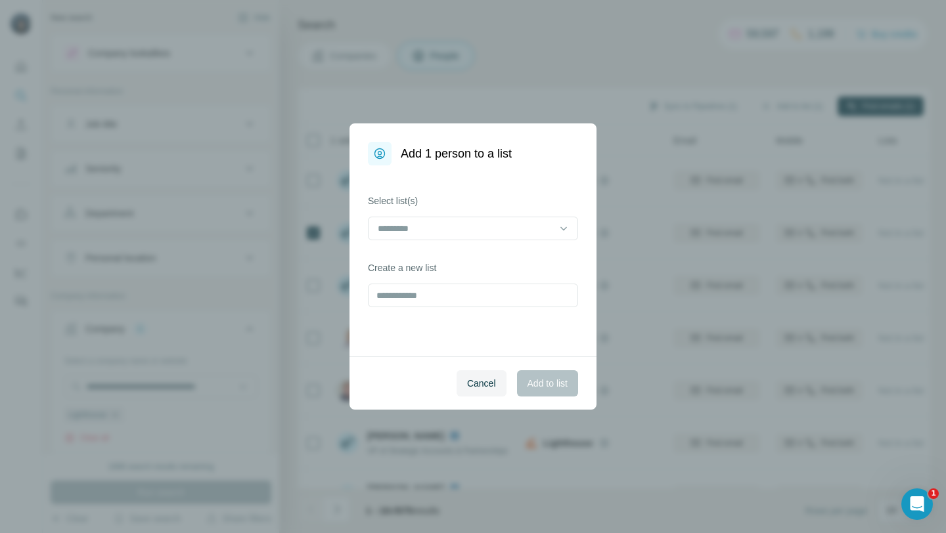
click at [420, 240] on div at bounding box center [473, 230] width 210 height 26
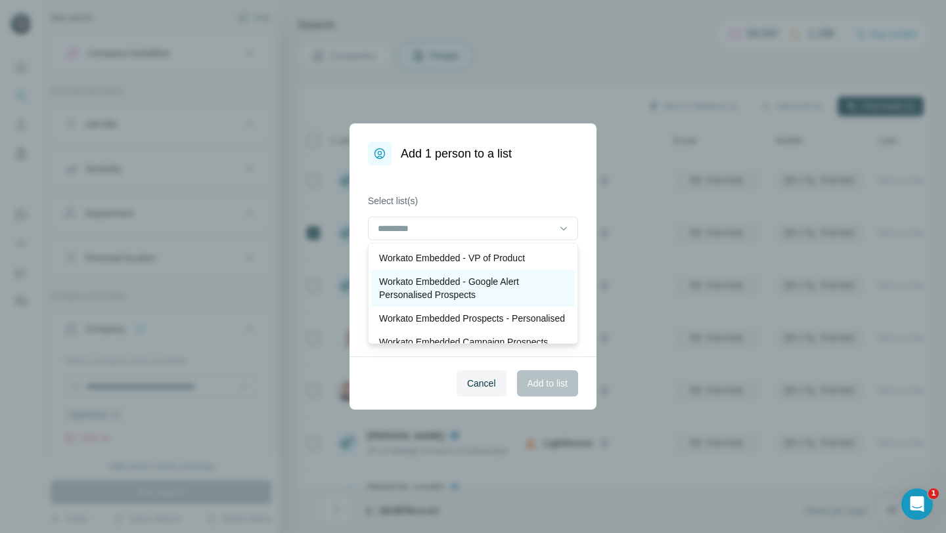
click at [425, 295] on p "Workato Embedded - Google Alert Personalised Prospects" at bounding box center [473, 288] width 188 height 26
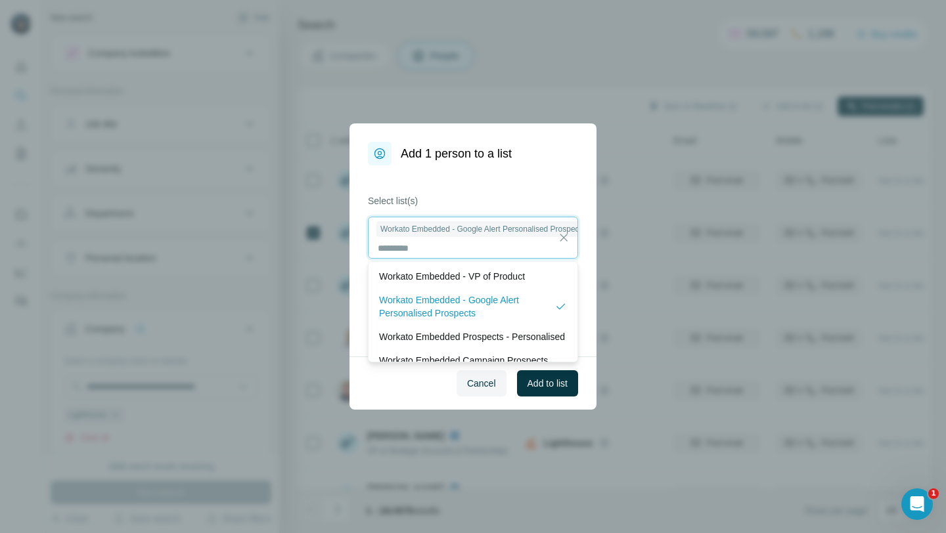
scroll to position [1, 0]
click at [549, 375] on button "Add to list" at bounding box center [547, 383] width 61 height 26
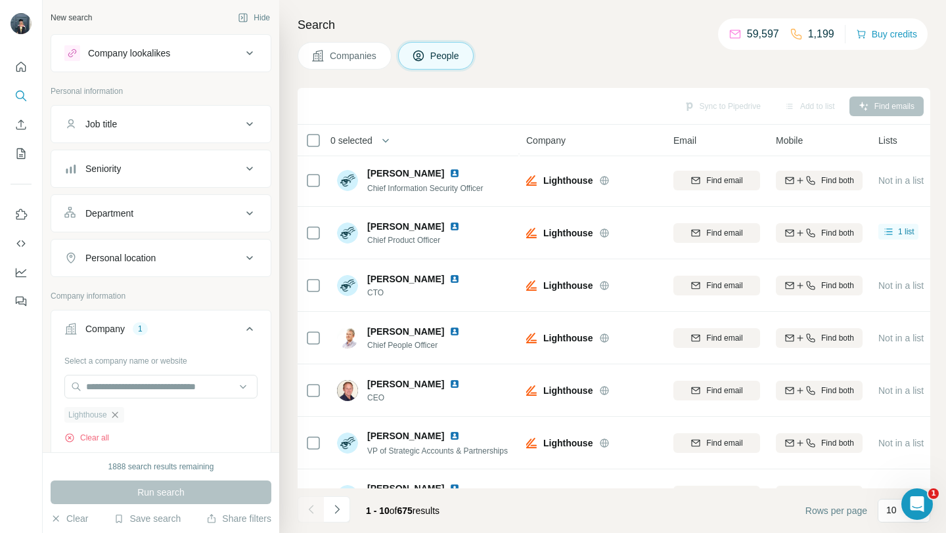
click at [116, 417] on icon "button" at bounding box center [115, 415] width 6 height 6
click at [106, 393] on input "text" at bounding box center [160, 387] width 193 height 24
paste input "**********"
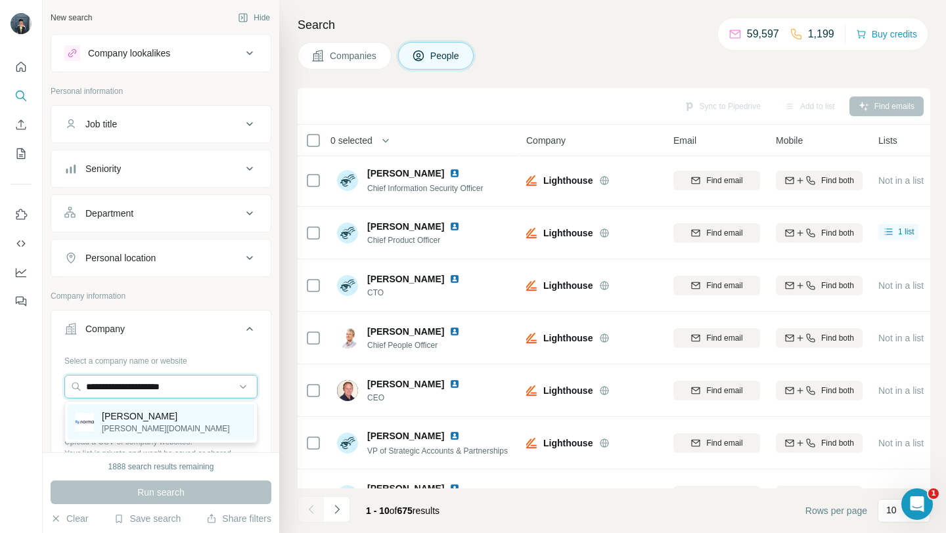
type input "**********"
click at [122, 418] on p "[PERSON_NAME]" at bounding box center [166, 416] width 128 height 13
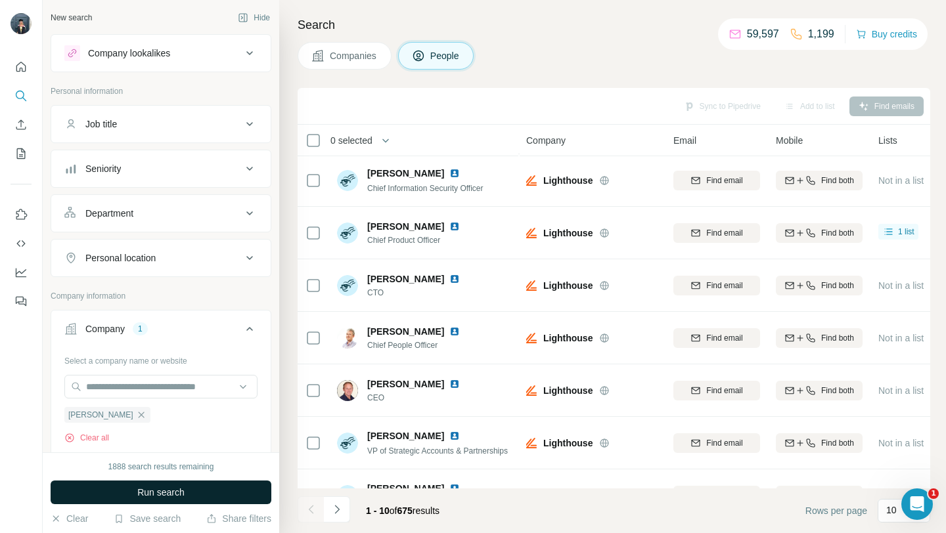
click at [154, 492] on span "Run search" at bounding box center [160, 492] width 47 height 13
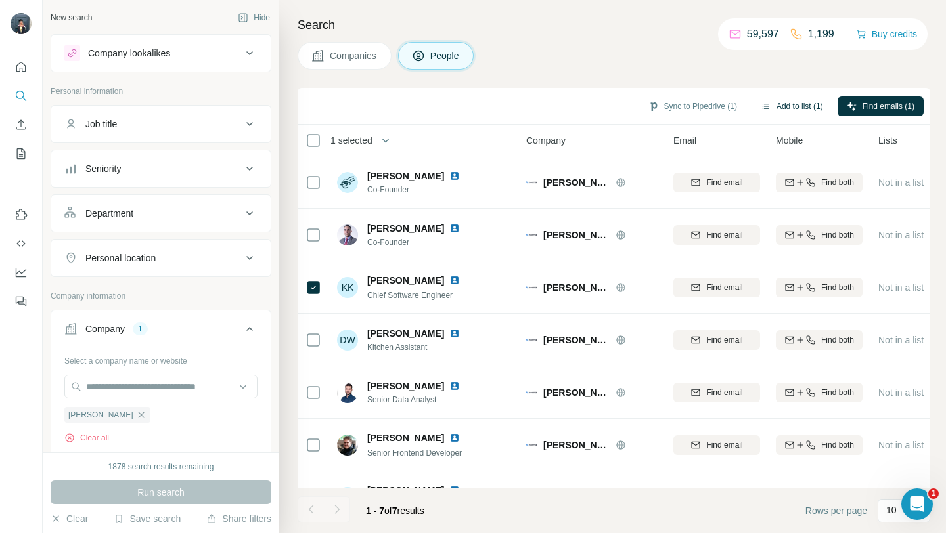
click at [795, 102] on button "Add to list (1)" at bounding box center [791, 107] width 81 height 20
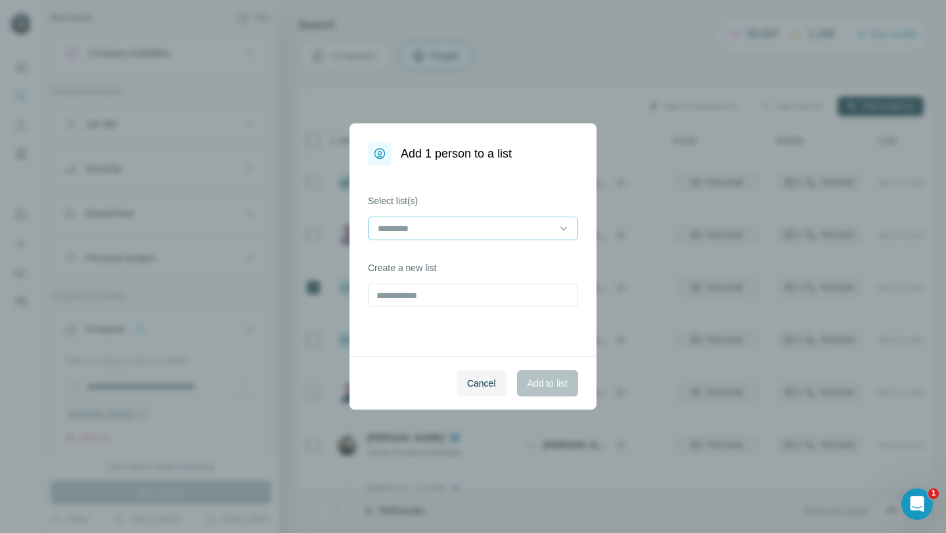
click at [401, 229] on input at bounding box center [464, 228] width 177 height 14
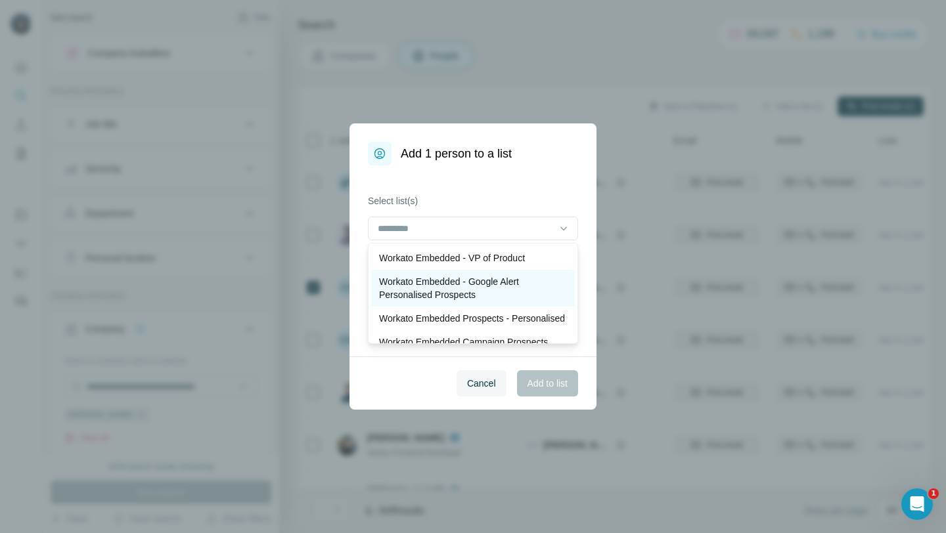
click at [437, 280] on p "Workato Embedded - Google Alert Personalised Prospects" at bounding box center [473, 288] width 188 height 26
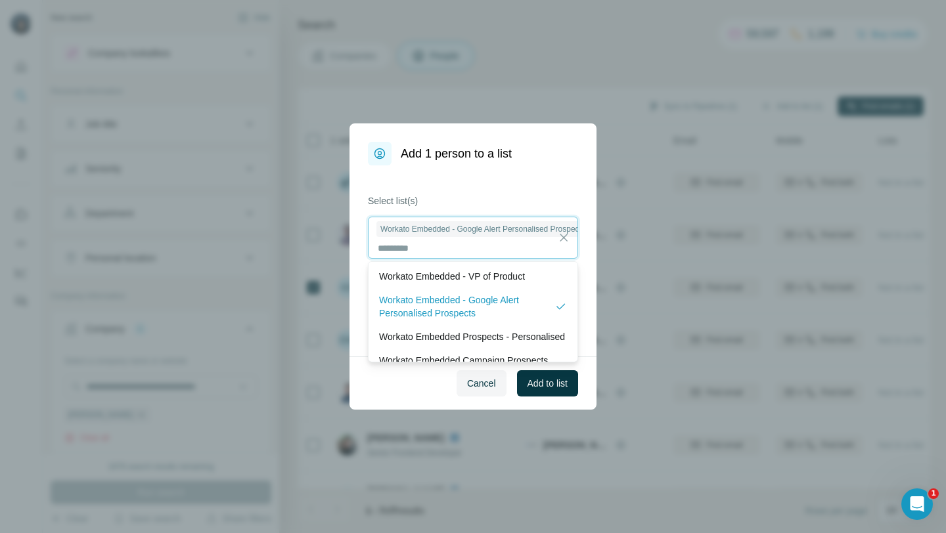
scroll to position [1, 0]
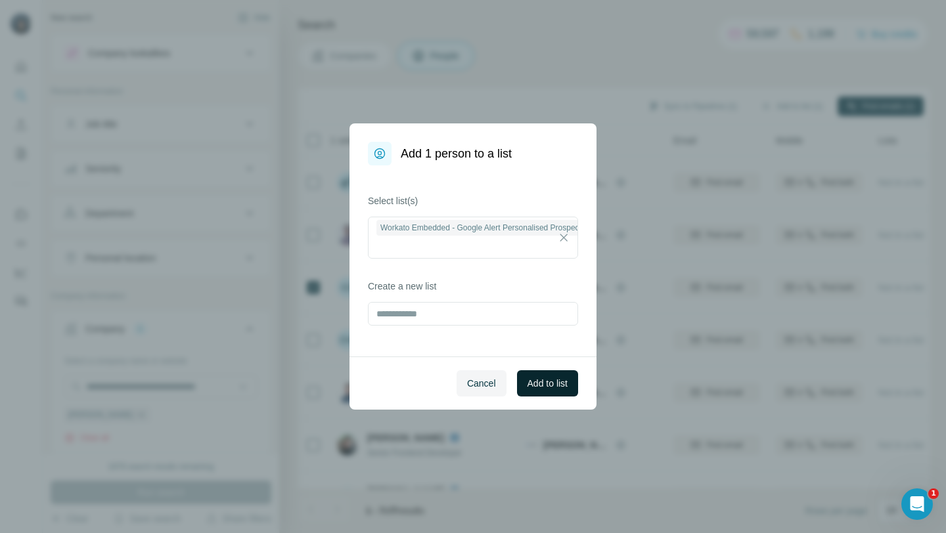
click at [570, 386] on button "Add to list" at bounding box center [547, 383] width 61 height 26
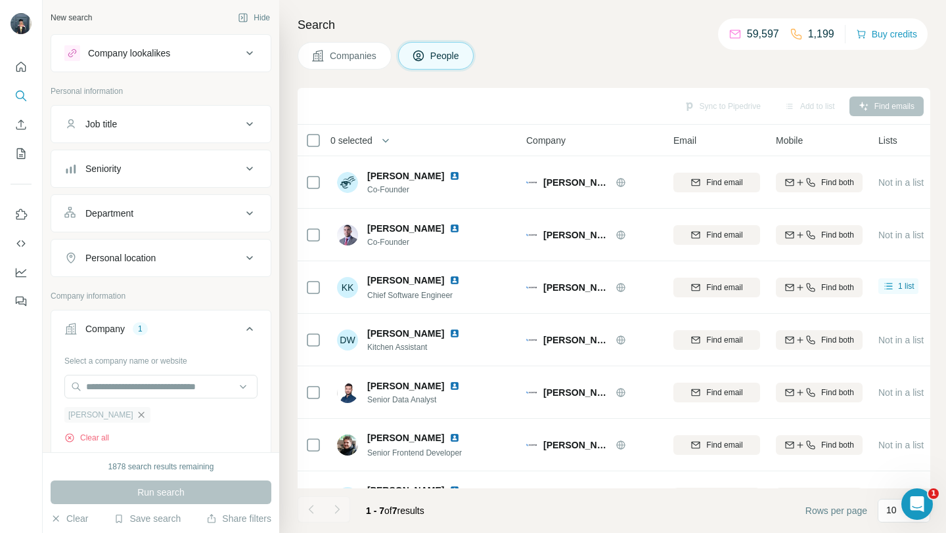
click at [138, 416] on icon "button" at bounding box center [141, 415] width 6 height 6
click at [114, 394] on input "text" at bounding box center [160, 387] width 193 height 24
paste input "**********"
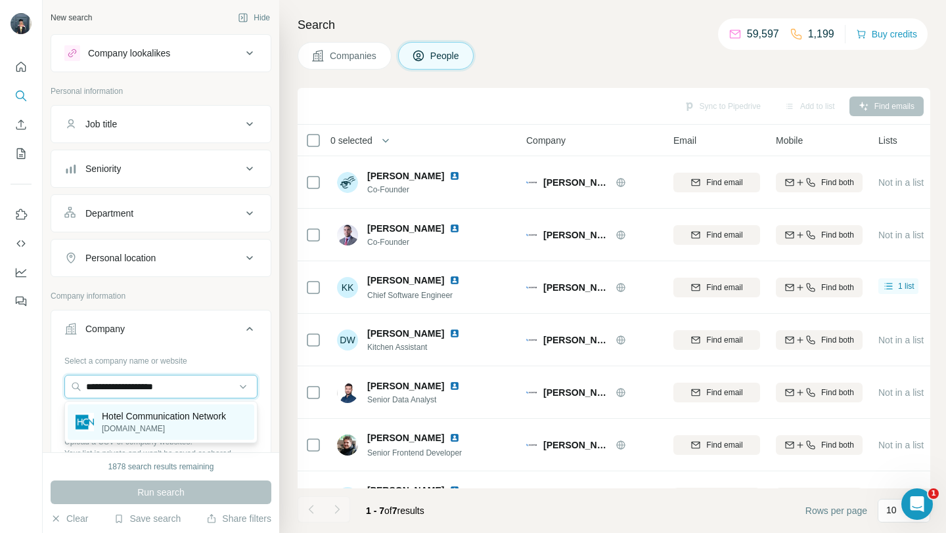
type input "**********"
click at [115, 430] on p "[DOMAIN_NAME]" at bounding box center [164, 429] width 124 height 12
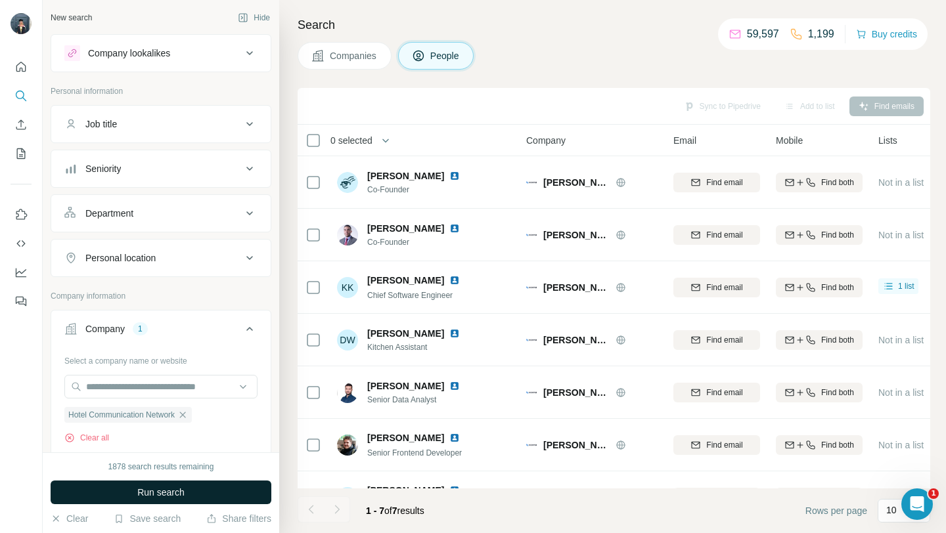
click at [190, 489] on button "Run search" at bounding box center [161, 493] width 221 height 24
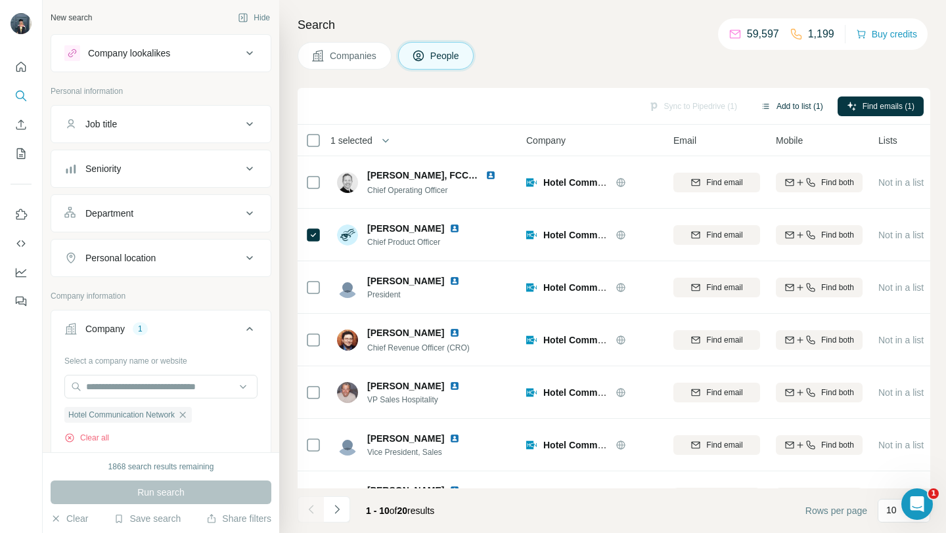
click at [767, 111] on button "Add to list (1)" at bounding box center [791, 107] width 81 height 20
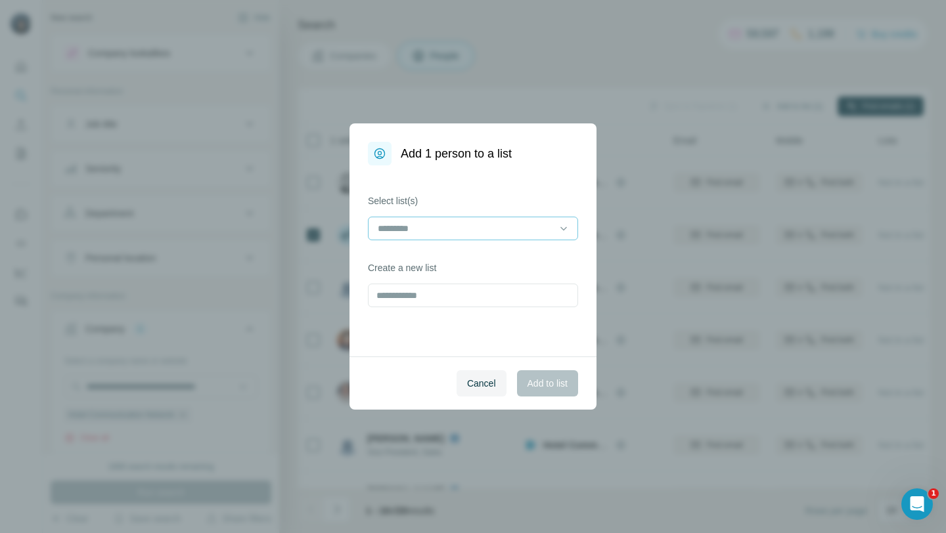
click at [437, 226] on input at bounding box center [464, 228] width 177 height 14
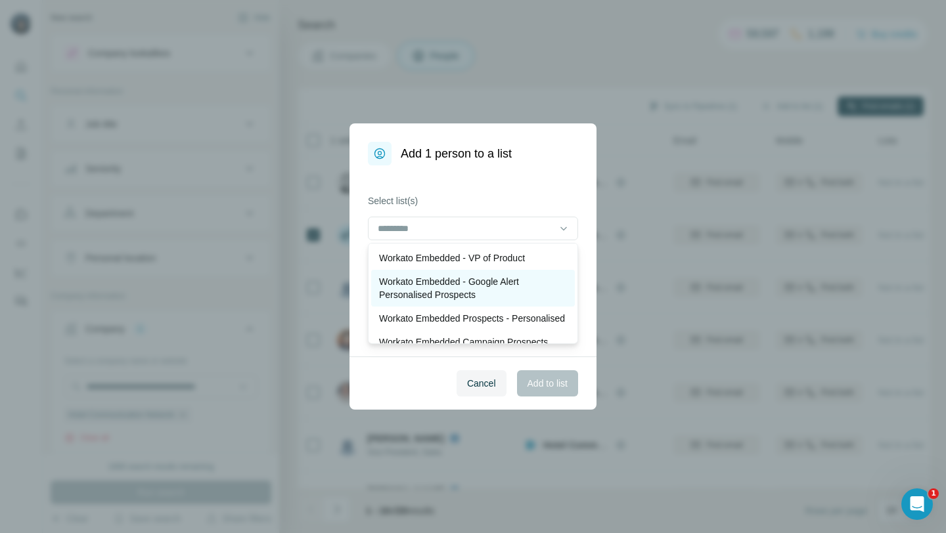
click at [450, 284] on p "Workato Embedded - Google Alert Personalised Prospects" at bounding box center [473, 288] width 188 height 26
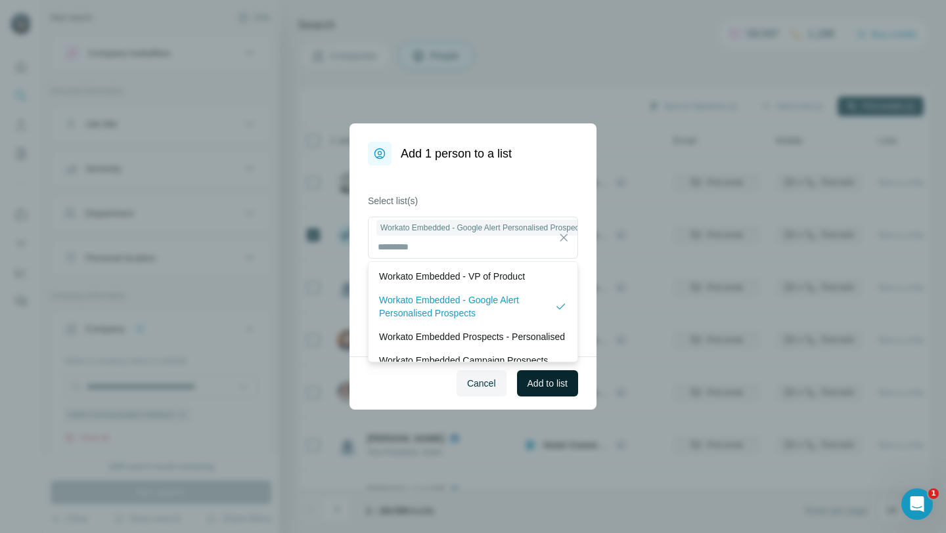
click at [543, 386] on span "Add to list" at bounding box center [547, 383] width 40 height 13
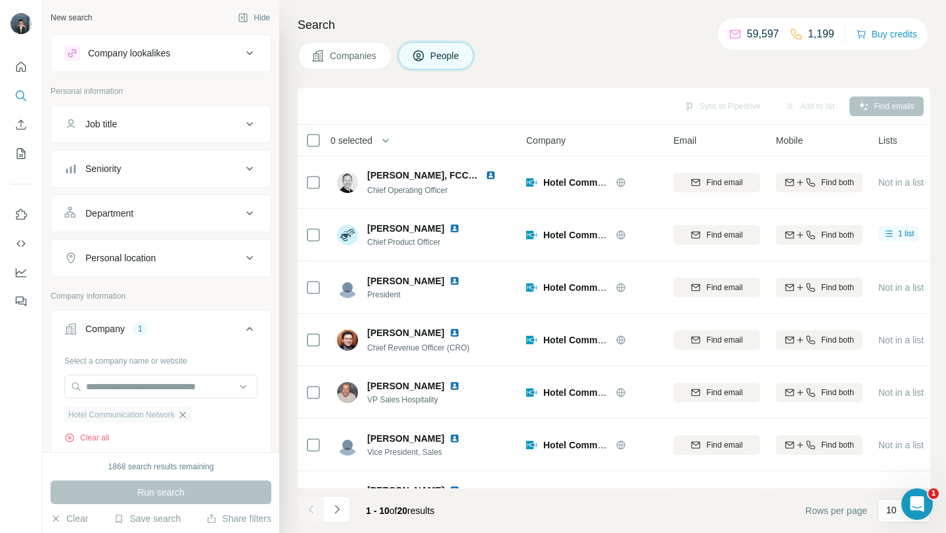
click at [186, 413] on icon "button" at bounding box center [183, 415] width 6 height 6
click at [179, 390] on input "text" at bounding box center [160, 387] width 193 height 24
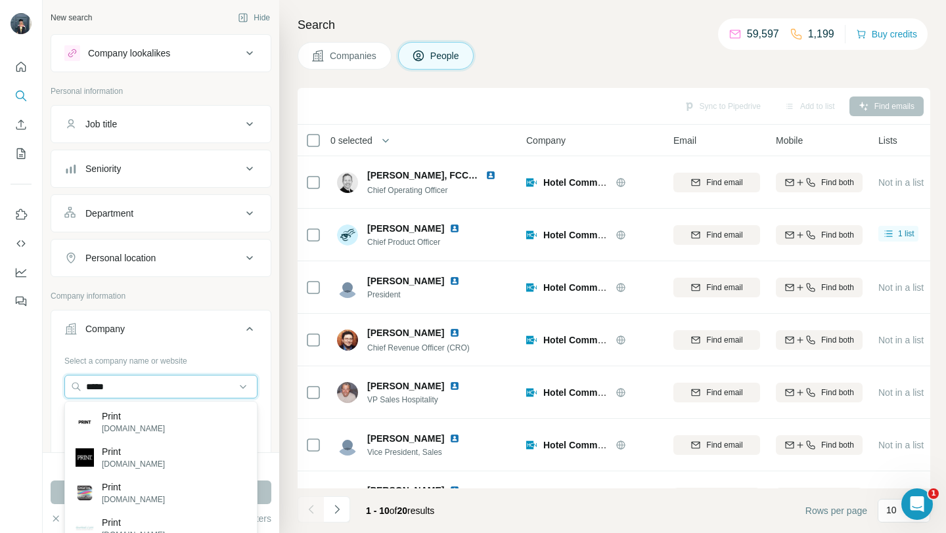
drag, startPoint x: 170, startPoint y: 392, endPoint x: 63, endPoint y: 384, distance: 107.4
click at [63, 384] on div "Select a company name or website ***** Upload a CSV of company websites. Your l…" at bounding box center [160, 427] width 219 height 154
paste input "***"
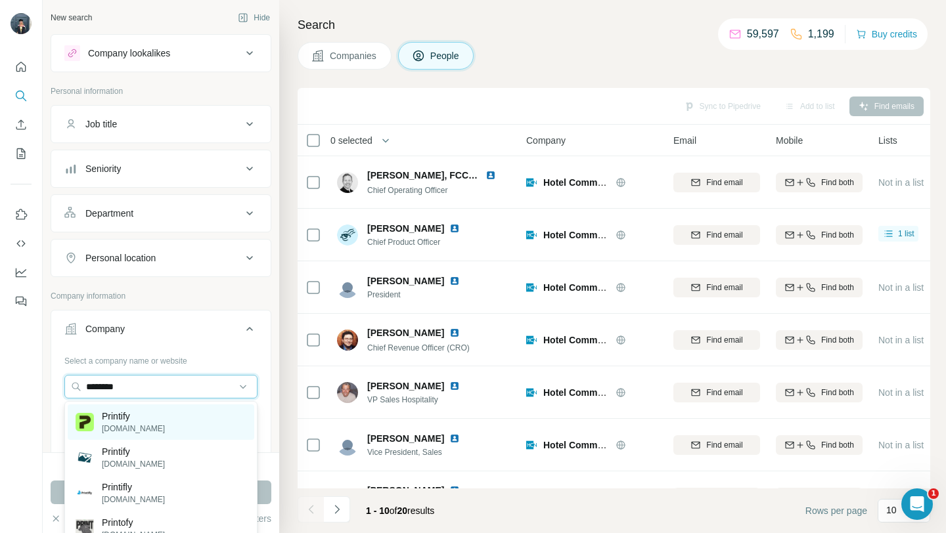
type input "********"
click at [109, 417] on p "Printify" at bounding box center [133, 416] width 63 height 13
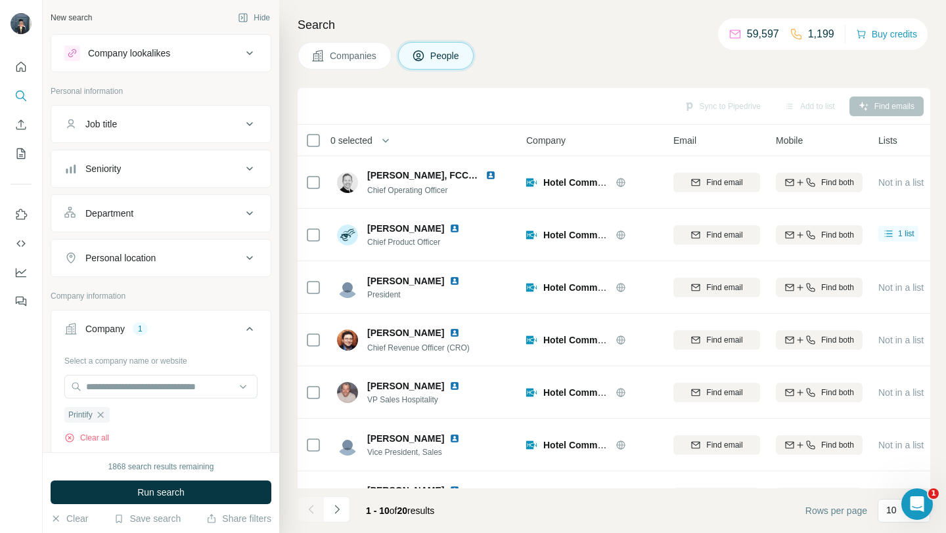
scroll to position [45, 0]
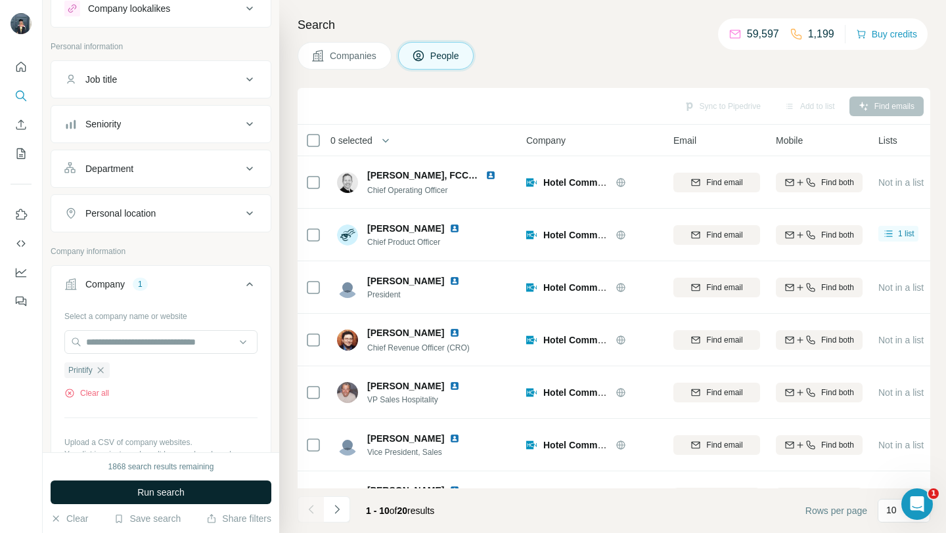
click at [128, 496] on button "Run search" at bounding box center [161, 493] width 221 height 24
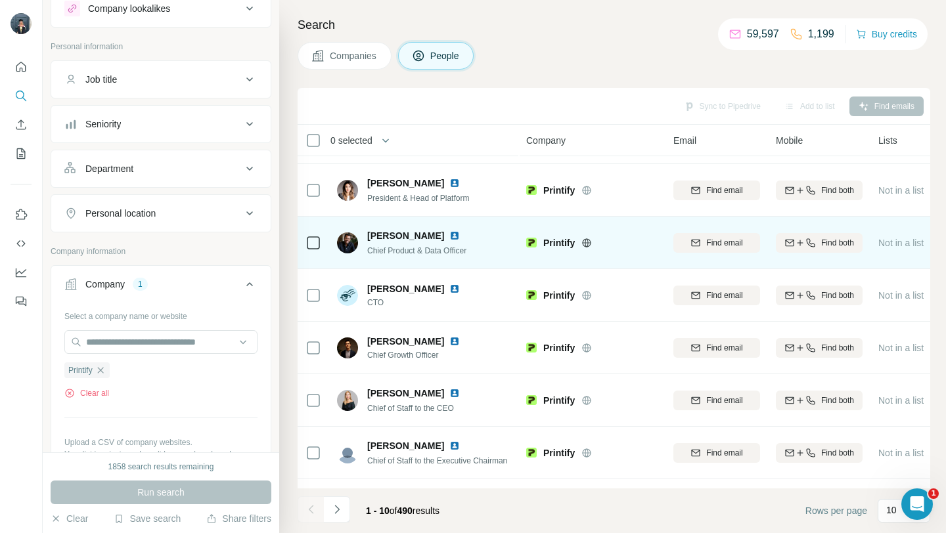
scroll to position [46, 0]
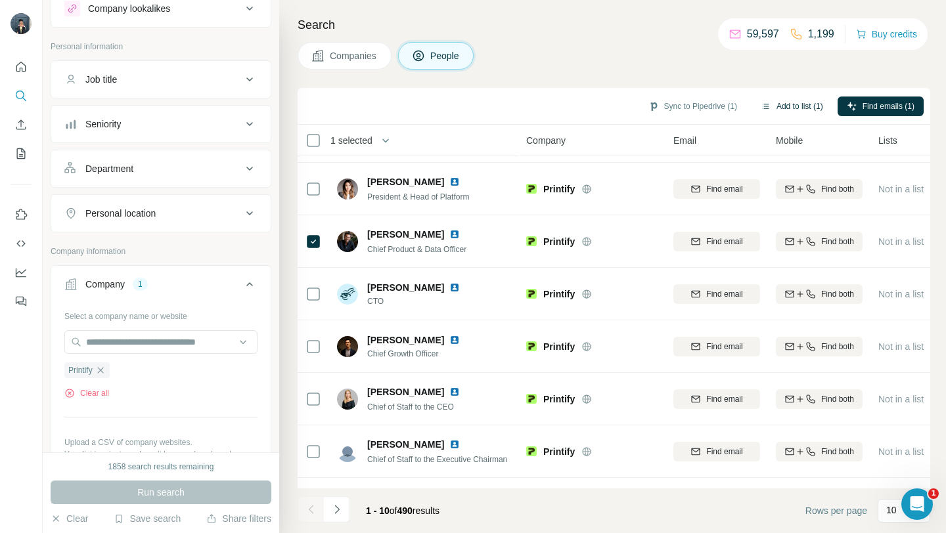
click at [803, 102] on button "Add to list (1)" at bounding box center [791, 107] width 81 height 20
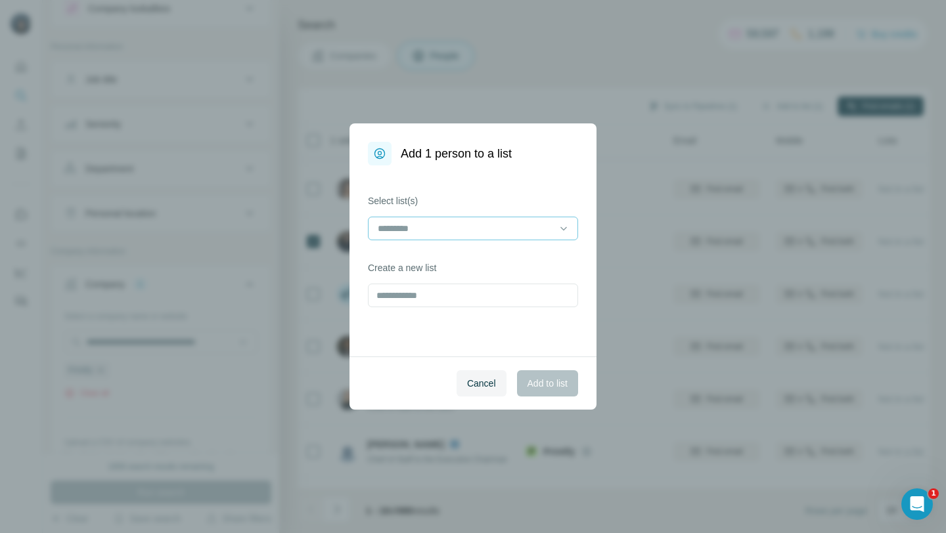
click at [426, 221] on input at bounding box center [464, 228] width 177 height 14
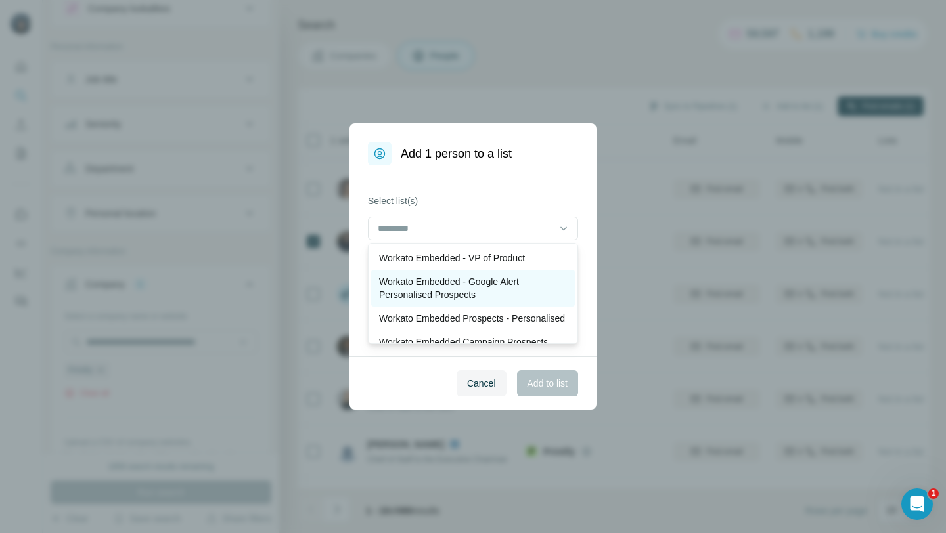
click at [485, 300] on p "Workato Embedded - Google Alert Personalised Prospects" at bounding box center [473, 288] width 188 height 26
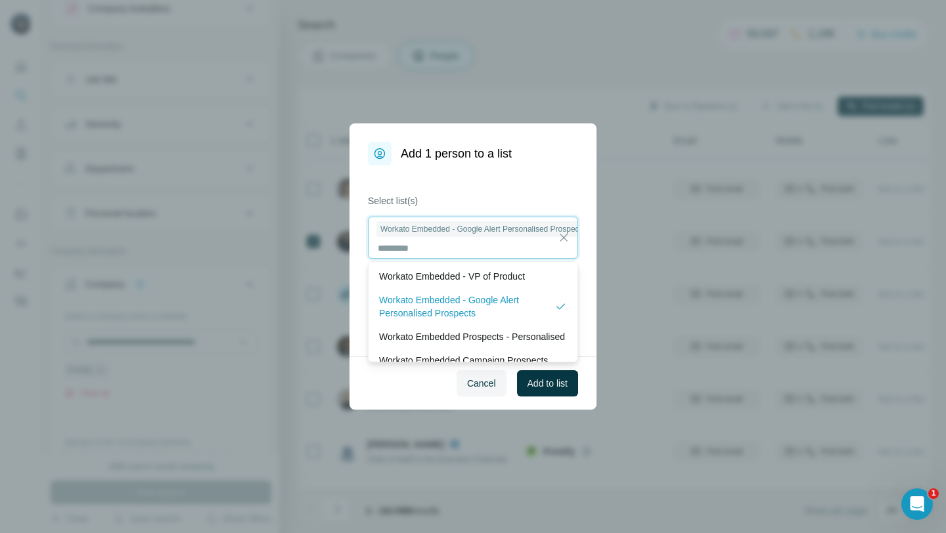
scroll to position [1, 0]
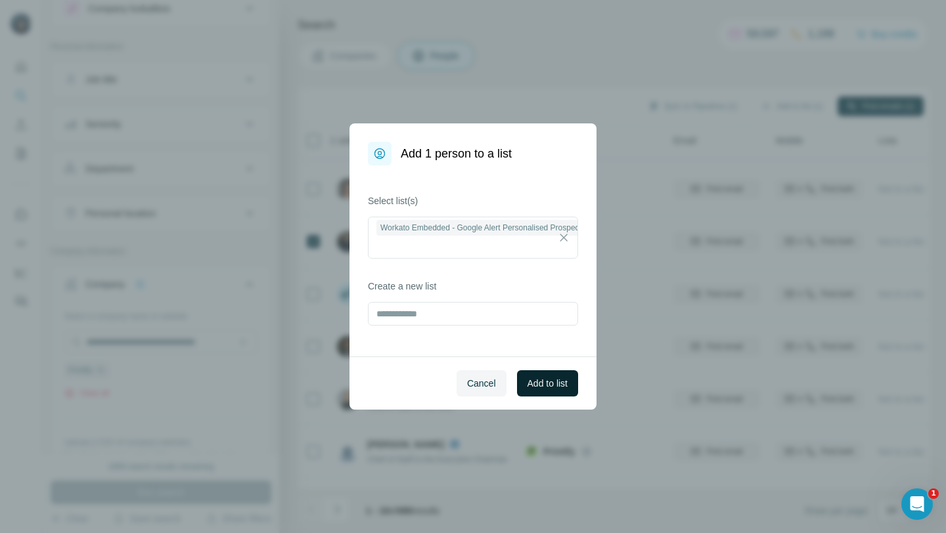
click at [556, 389] on span "Add to list" at bounding box center [547, 383] width 40 height 13
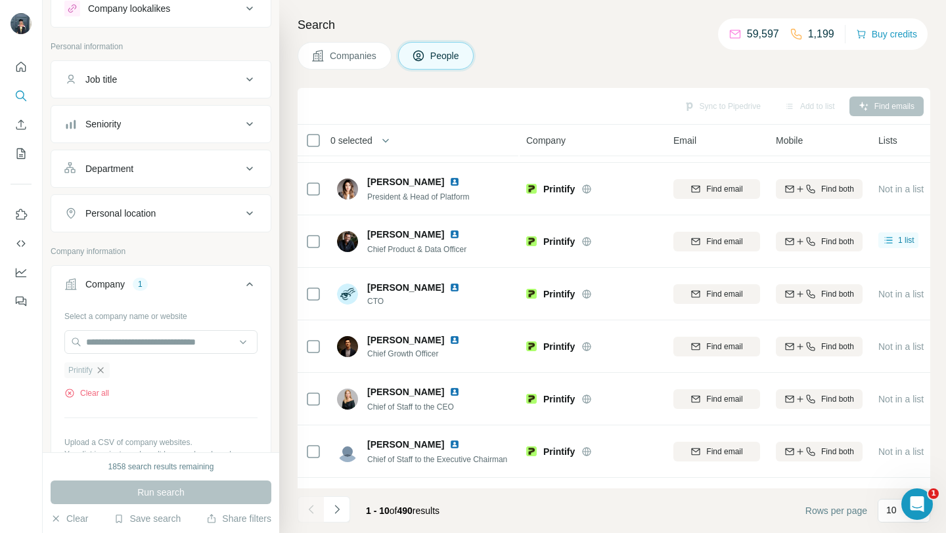
click at [103, 371] on icon "button" at bounding box center [100, 370] width 6 height 6
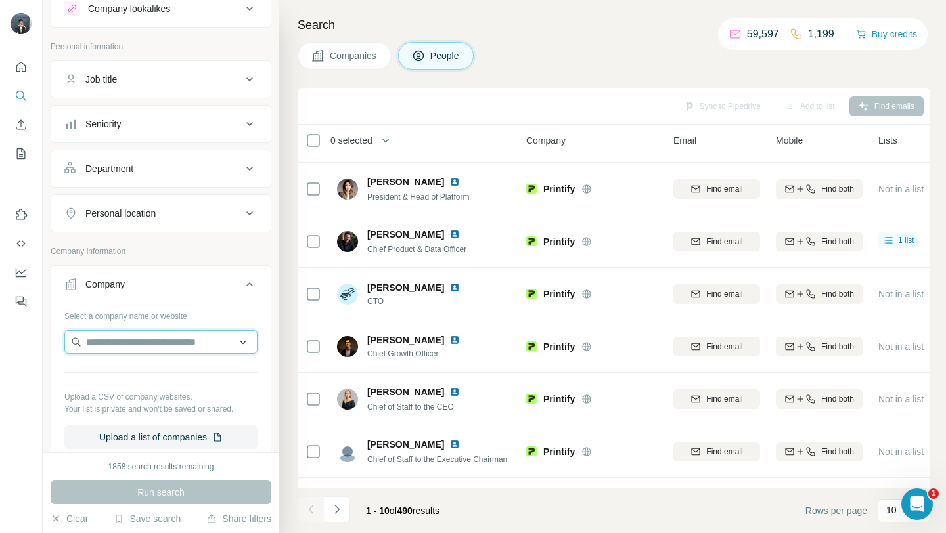
click at [105, 342] on input "text" at bounding box center [160, 342] width 193 height 24
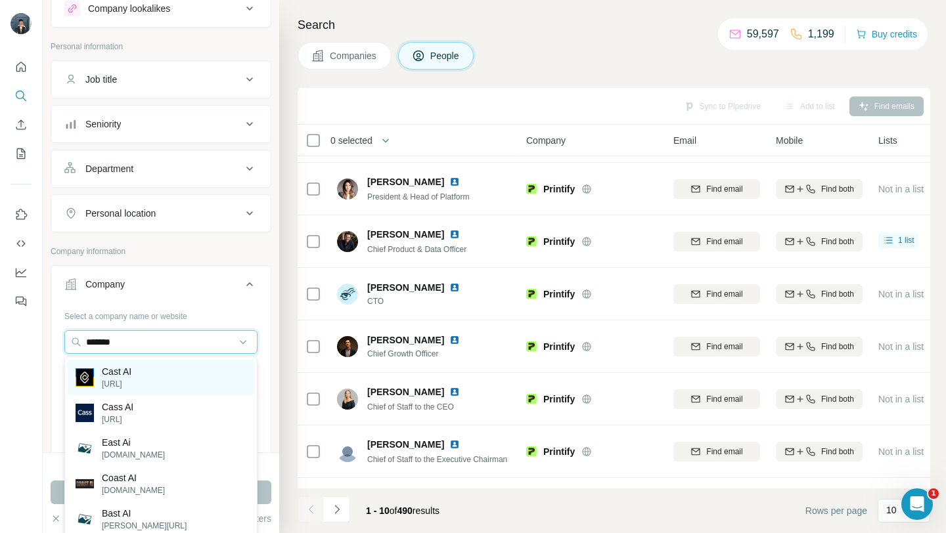
type input "*******"
click at [126, 383] on p "[URL]" at bounding box center [117, 384] width 30 height 12
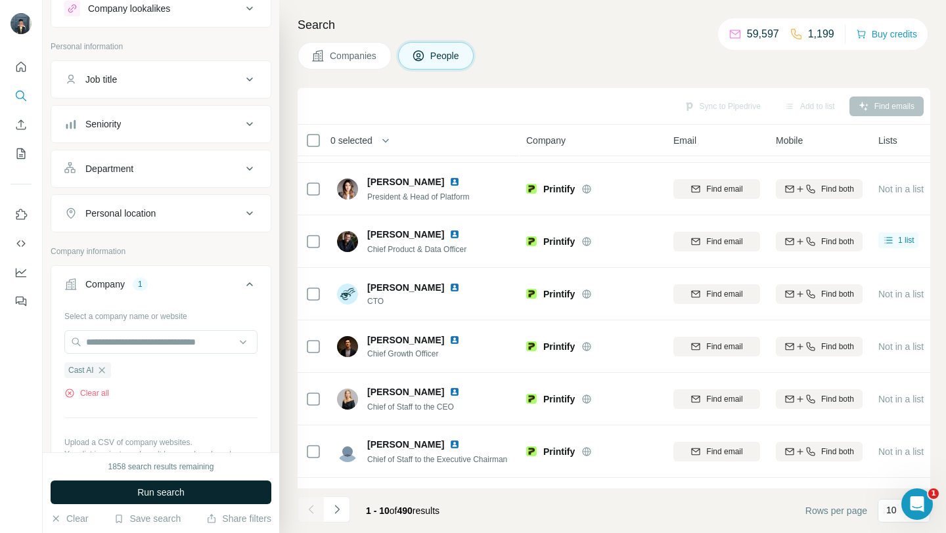
click at [141, 496] on span "Run search" at bounding box center [160, 492] width 47 height 13
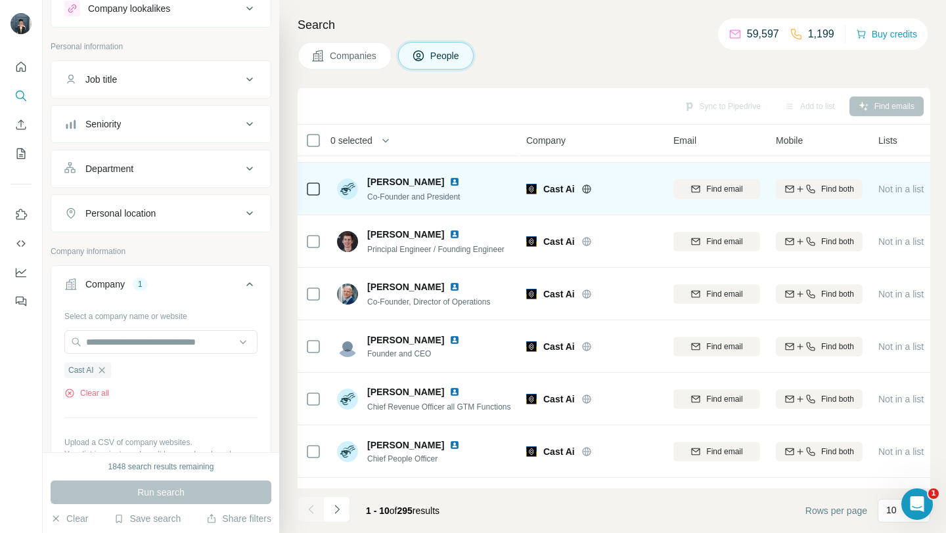
click at [585, 189] on icon at bounding box center [586, 189] width 3 height 9
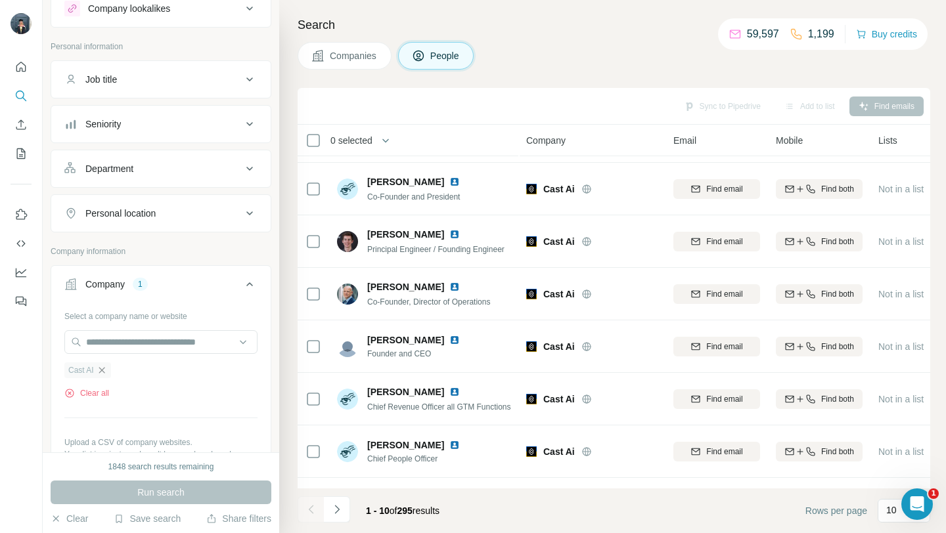
click at [100, 370] on icon "button" at bounding box center [102, 370] width 11 height 11
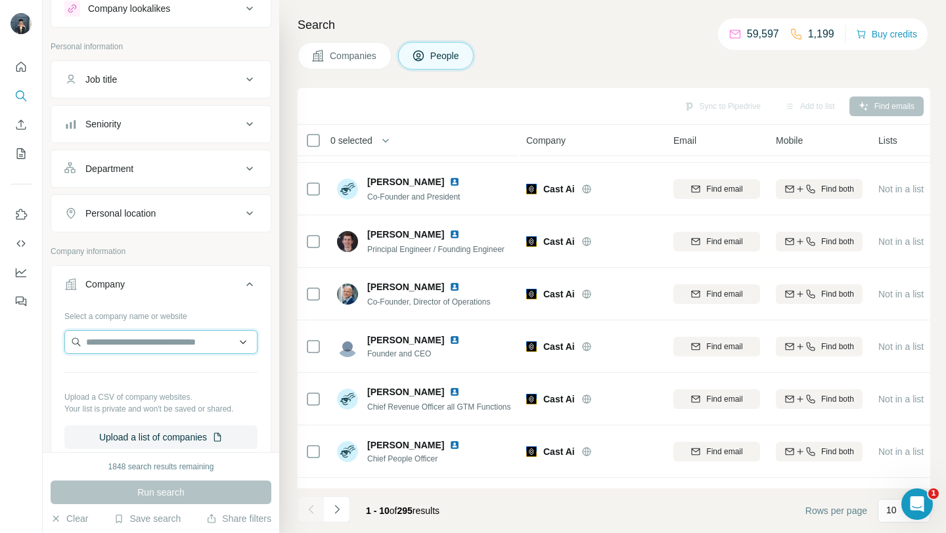
click at [99, 335] on input "text" at bounding box center [160, 342] width 193 height 24
paste input "**********"
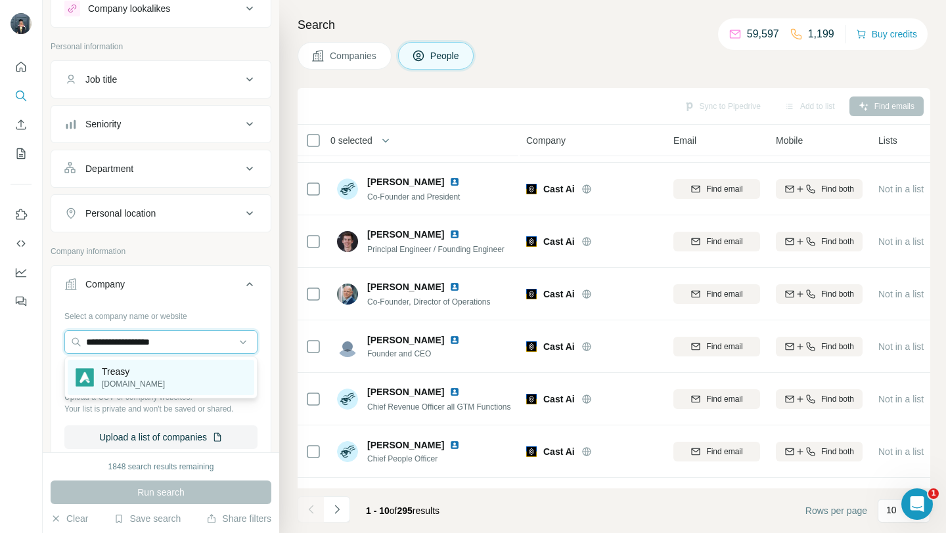
type input "**********"
click at [162, 378] on div "Treasy [DOMAIN_NAME]" at bounding box center [161, 377] width 187 height 35
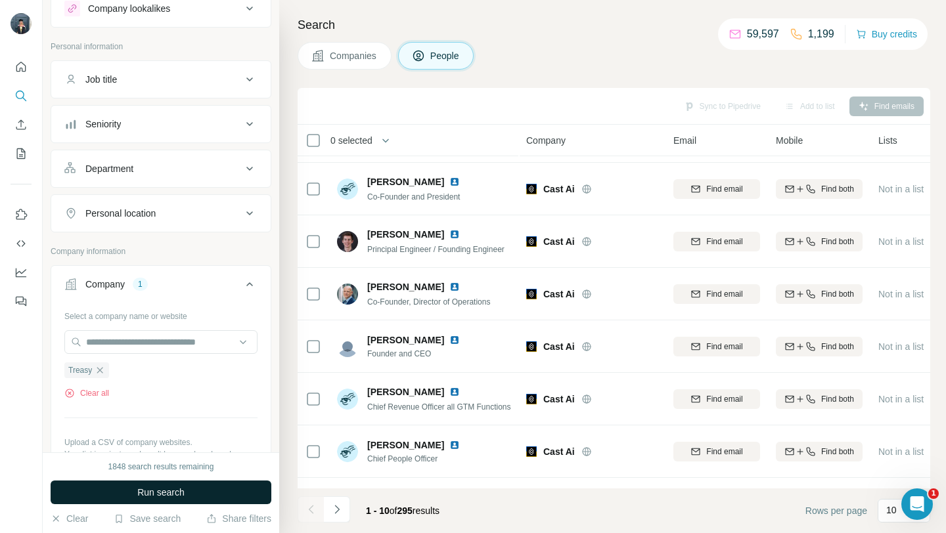
click at [156, 493] on span "Run search" at bounding box center [160, 492] width 47 height 13
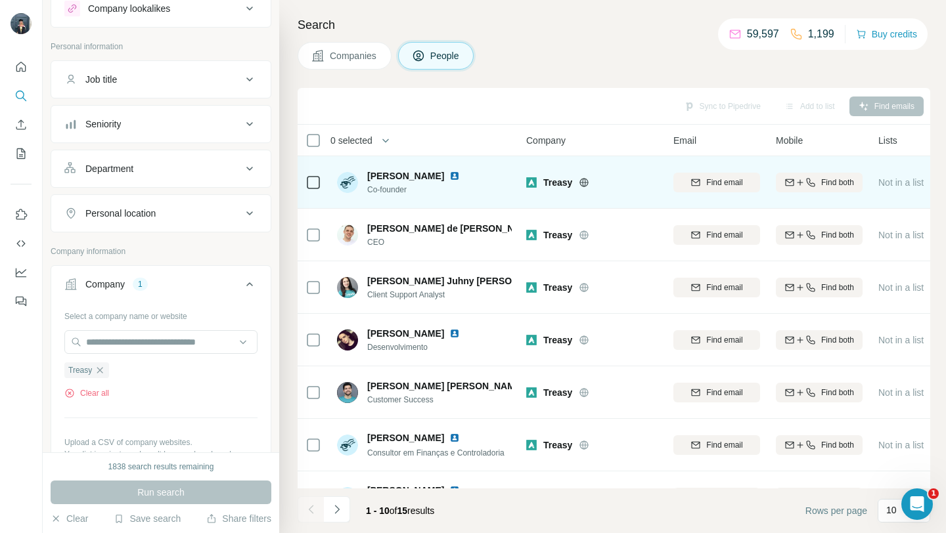
click at [583, 178] on icon at bounding box center [584, 182] width 9 height 9
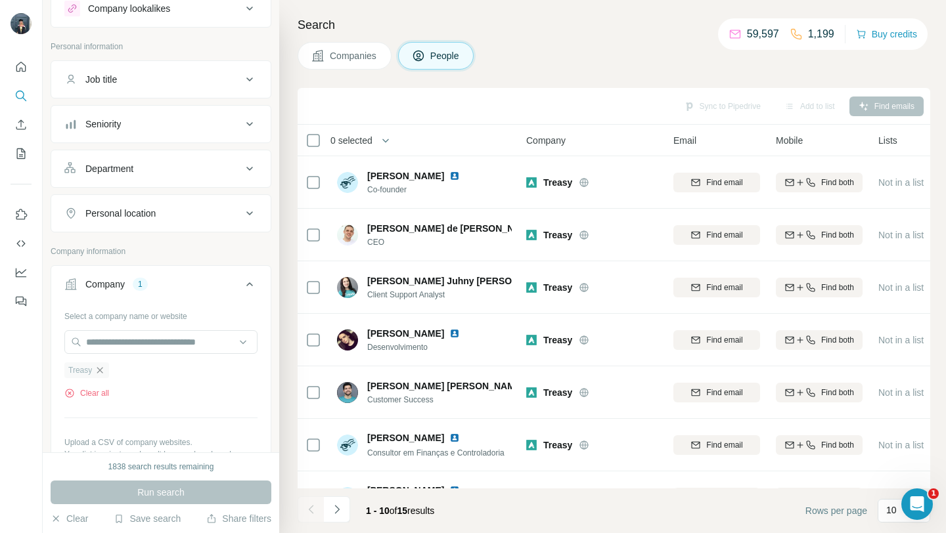
click at [100, 369] on icon "button" at bounding box center [100, 370] width 11 height 11
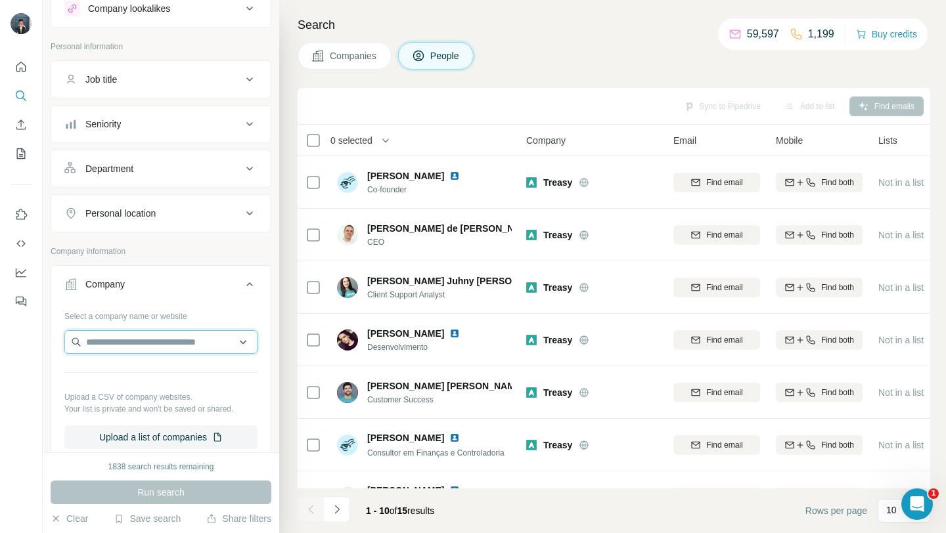
click at [100, 345] on input "text" at bounding box center [160, 342] width 193 height 24
type input "**********"
drag, startPoint x: 202, startPoint y: 343, endPoint x: 84, endPoint y: 342, distance: 118.2
click at [84, 342] on input "**********" at bounding box center [160, 342] width 193 height 24
paste input "**********"
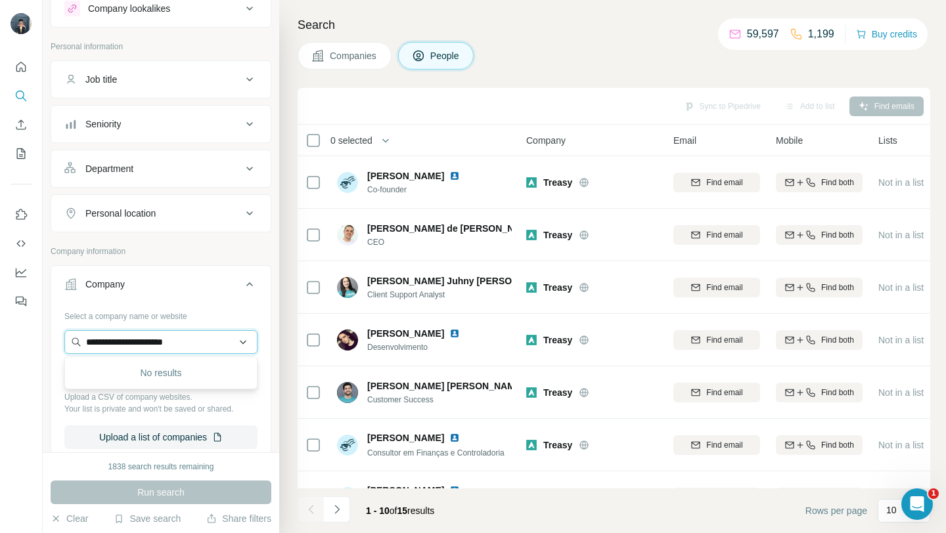
drag, startPoint x: 118, startPoint y: 343, endPoint x: 70, endPoint y: 338, distance: 47.6
click at [70, 338] on input "**********" at bounding box center [160, 342] width 193 height 24
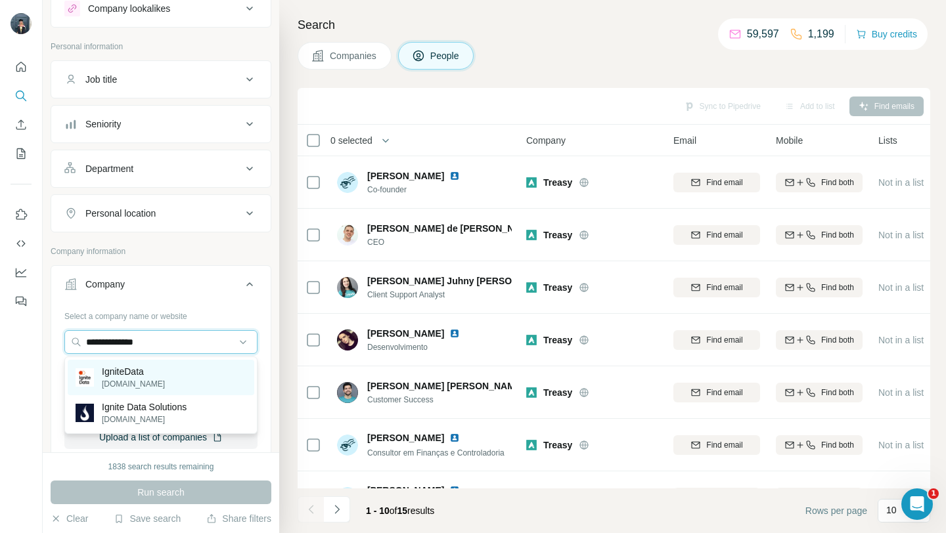
type input "**********"
click at [133, 373] on p "IgniteData" at bounding box center [133, 371] width 63 height 13
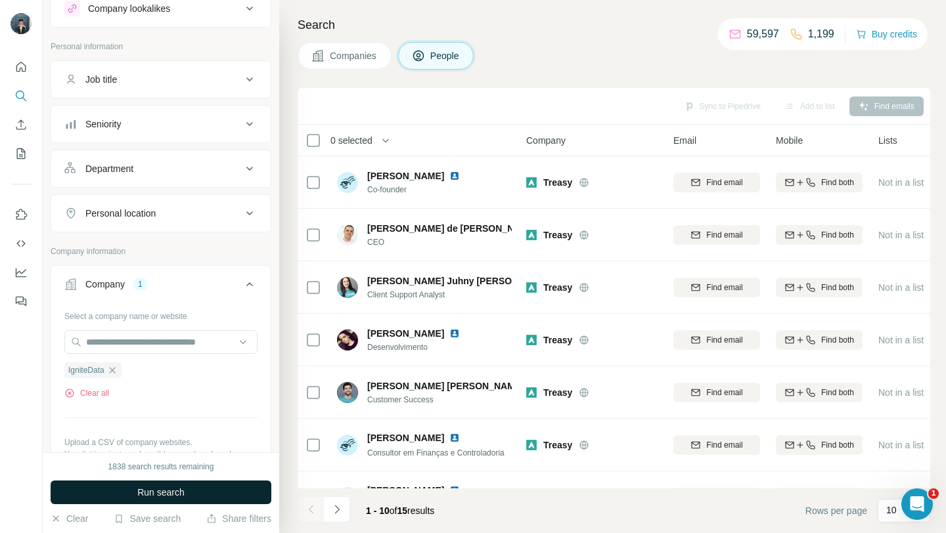
click at [118, 486] on button "Run search" at bounding box center [161, 493] width 221 height 24
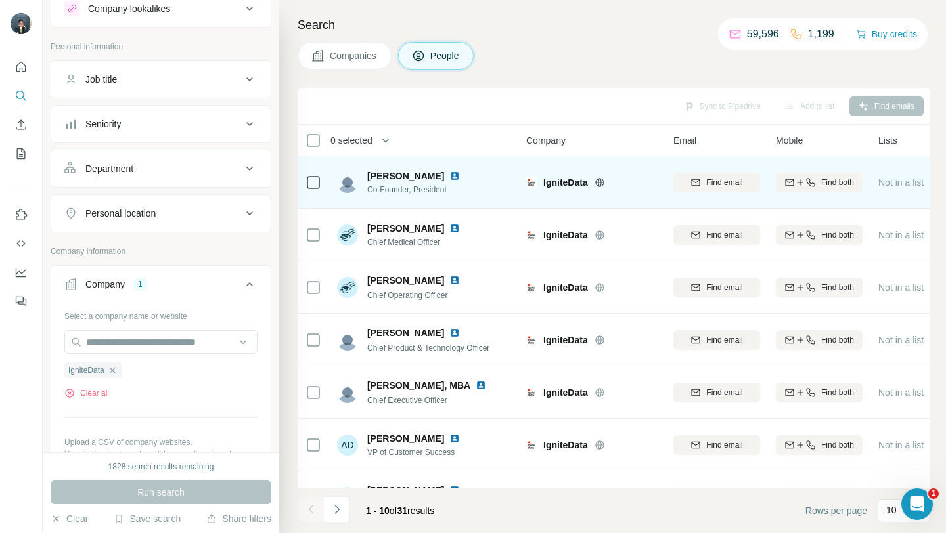
click at [601, 185] on icon at bounding box center [599, 182] width 11 height 11
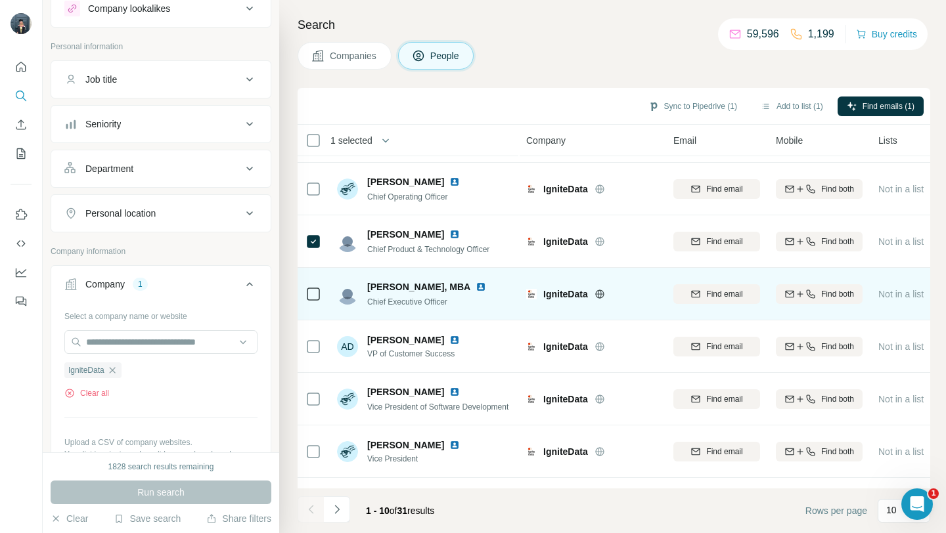
scroll to position [100, 0]
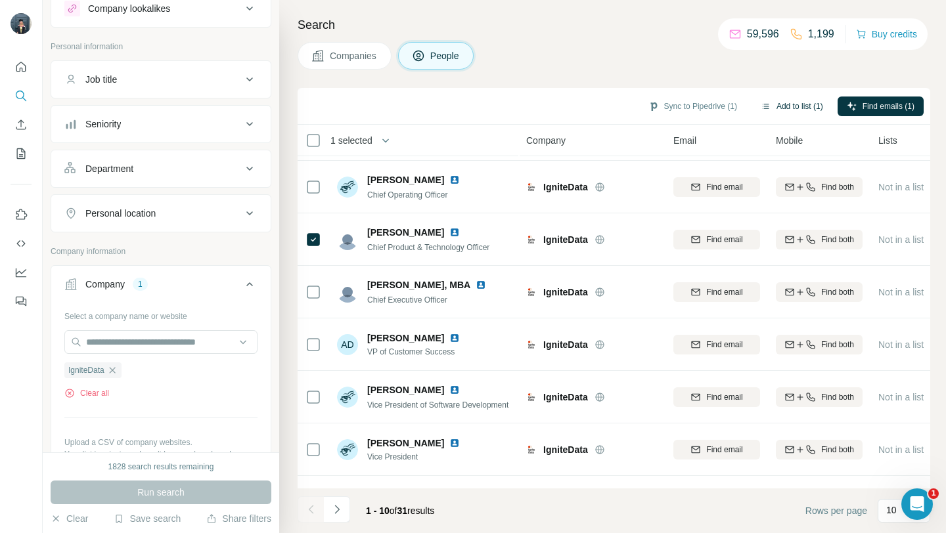
click at [792, 108] on button "Add to list (1)" at bounding box center [791, 107] width 81 height 20
click at [784, 98] on button "Add to list (1)" at bounding box center [791, 107] width 81 height 20
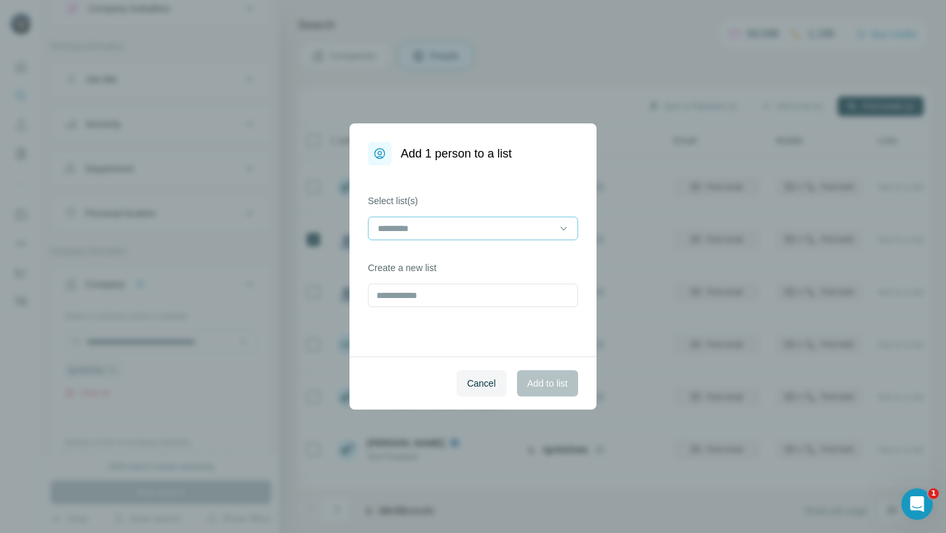
click at [398, 228] on input at bounding box center [464, 228] width 177 height 14
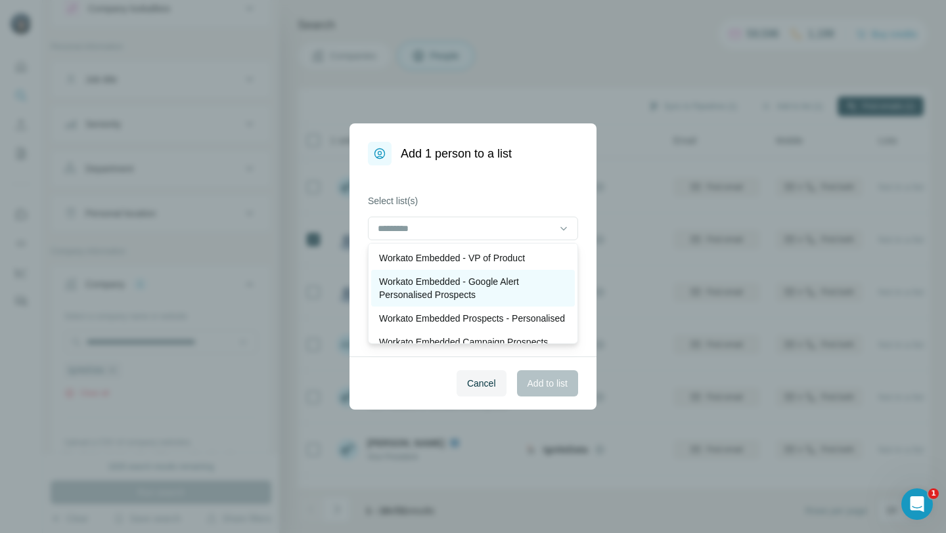
click at [465, 283] on p "Workato Embedded - Google Alert Personalised Prospects" at bounding box center [473, 288] width 188 height 26
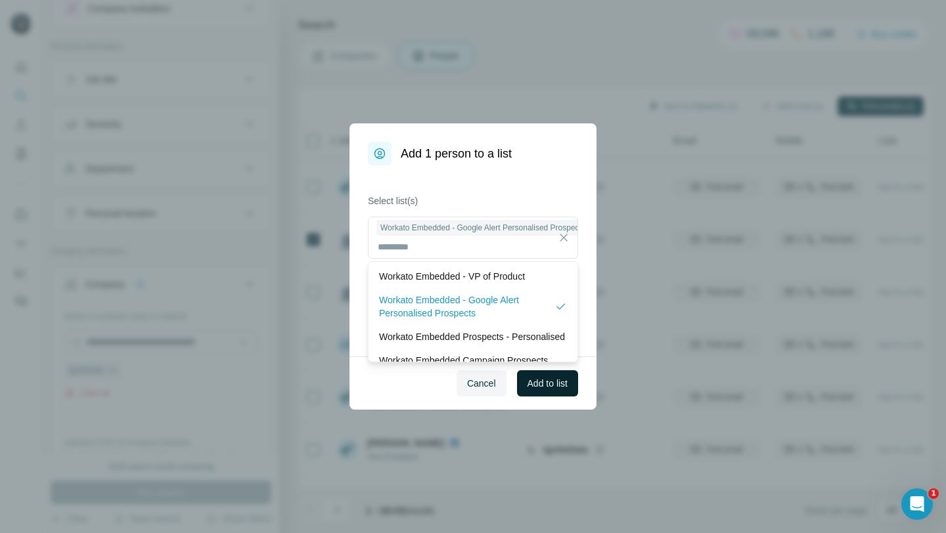
click at [554, 386] on span "Add to list" at bounding box center [547, 383] width 40 height 13
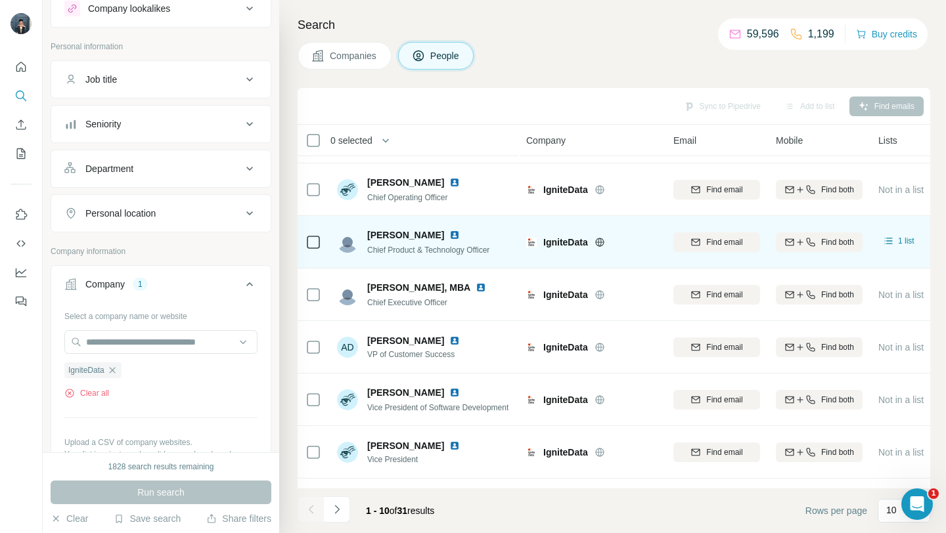
scroll to position [0, 0]
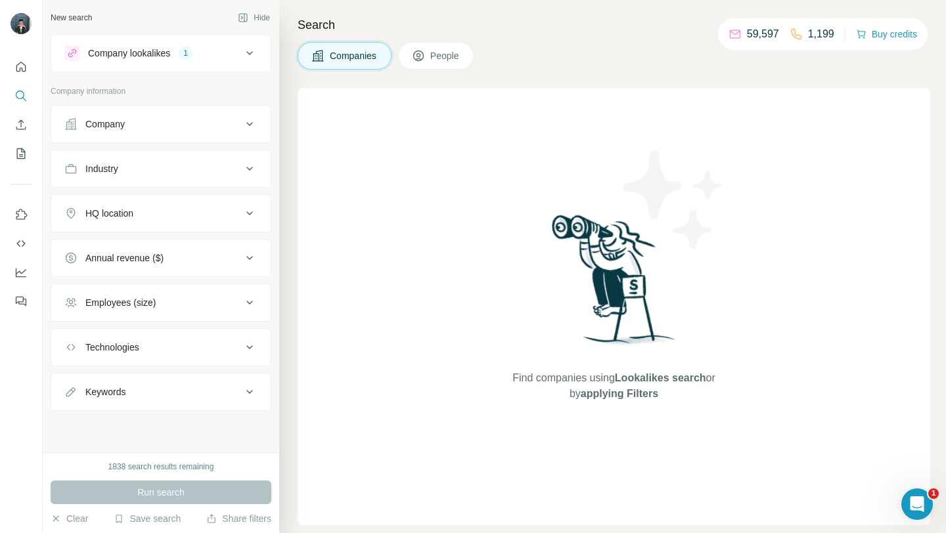
click at [247, 55] on icon at bounding box center [250, 53] width 16 height 16
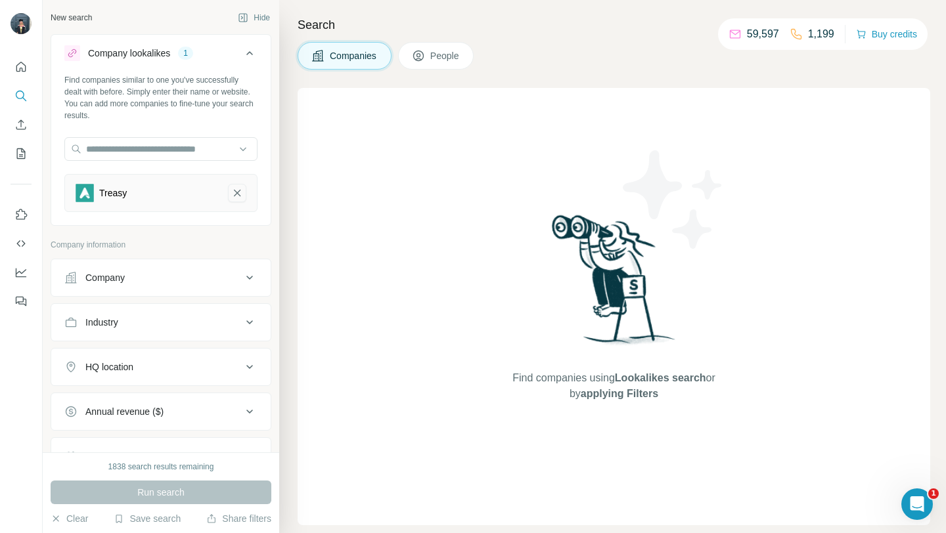
click at [237, 191] on icon "Treasy-remove-button" at bounding box center [237, 193] width 12 height 13
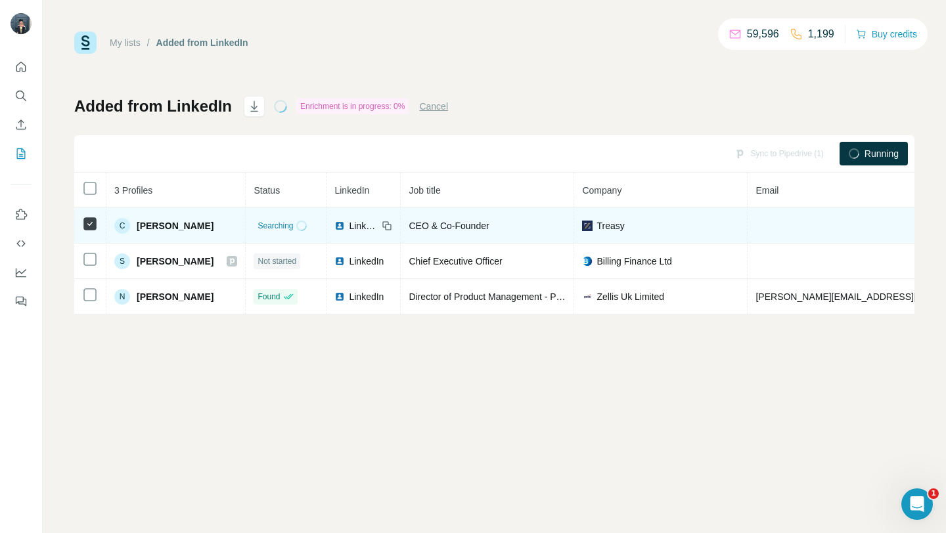
click at [99, 220] on td at bounding box center [90, 225] width 32 height 35
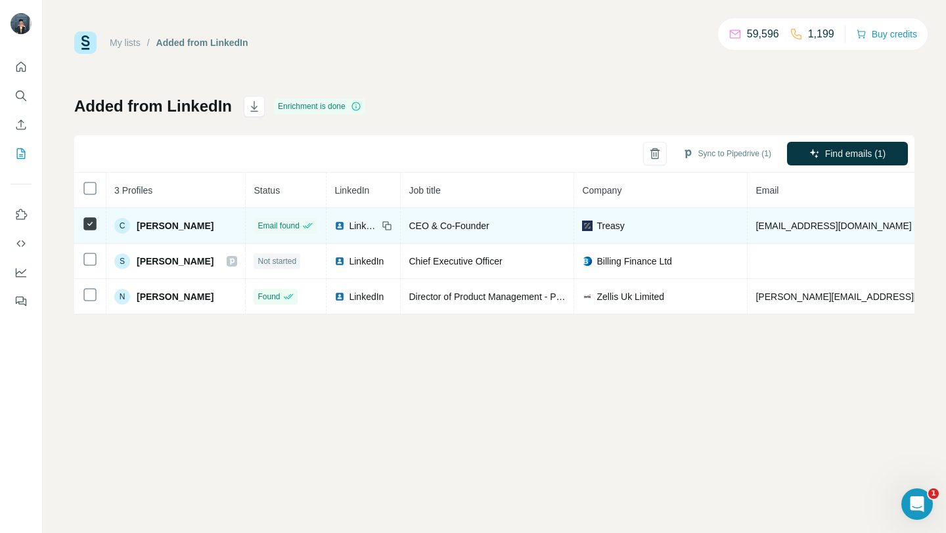
click at [154, 225] on span "Cemal Akbaba" at bounding box center [175, 225] width 77 height 13
